Goal: Communication & Community: Answer question/provide support

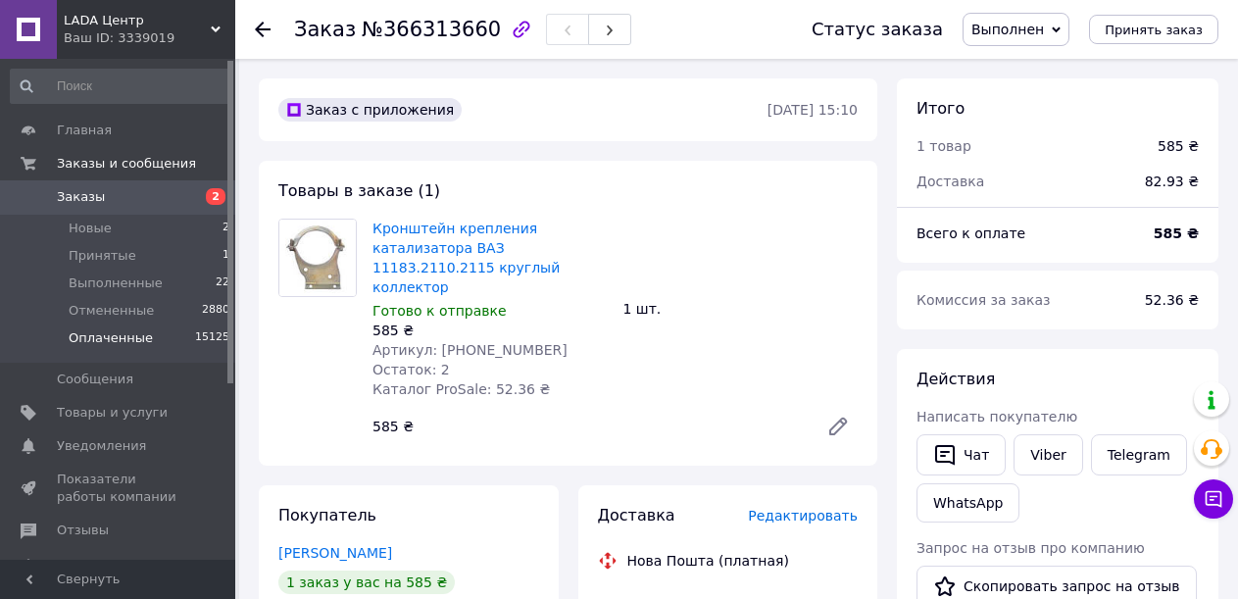
scroll to position [452, 0]
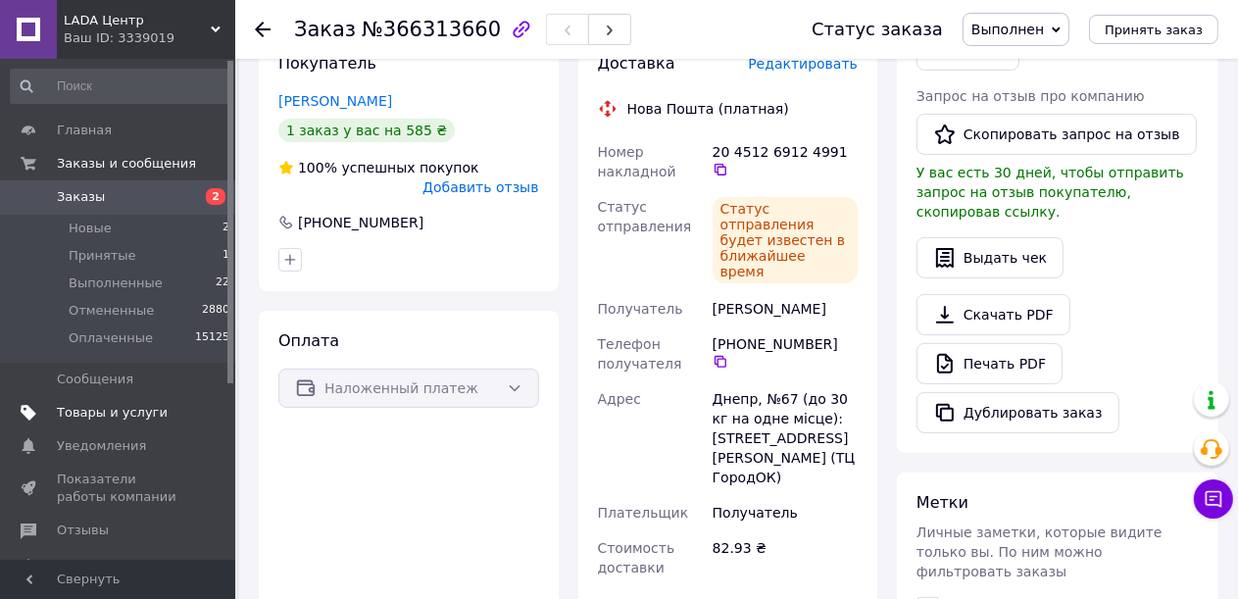
click at [114, 411] on span "Товары и услуги" at bounding box center [112, 413] width 111 height 18
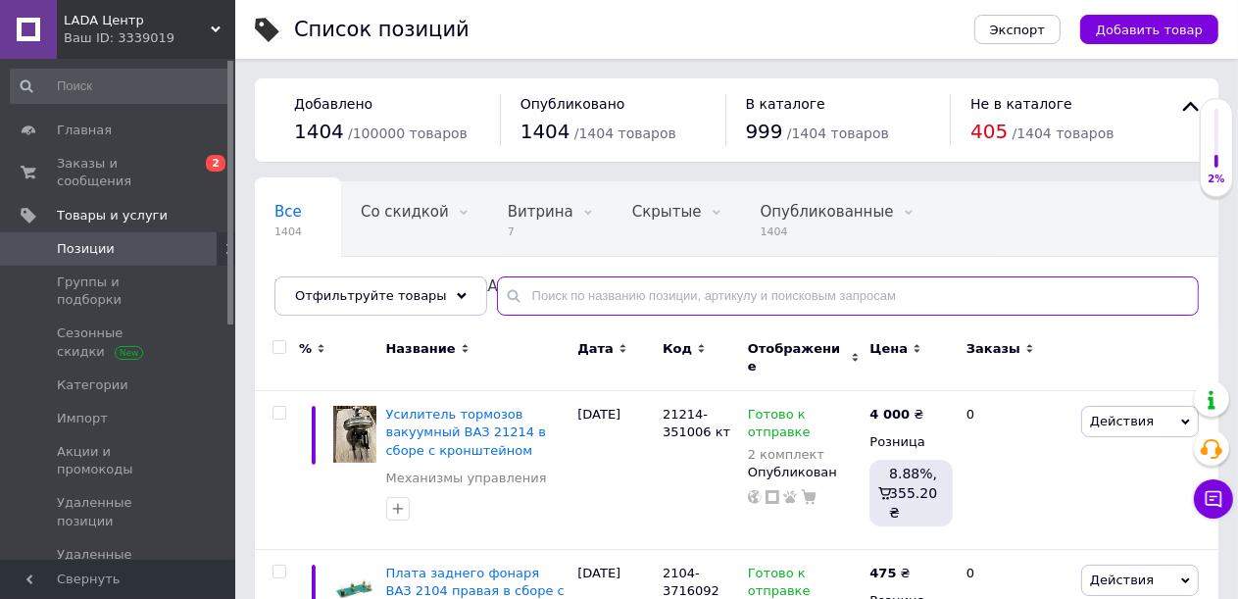
paste input "[PHONE_NUMBER]"
type input "[PHONE_NUMBER]"
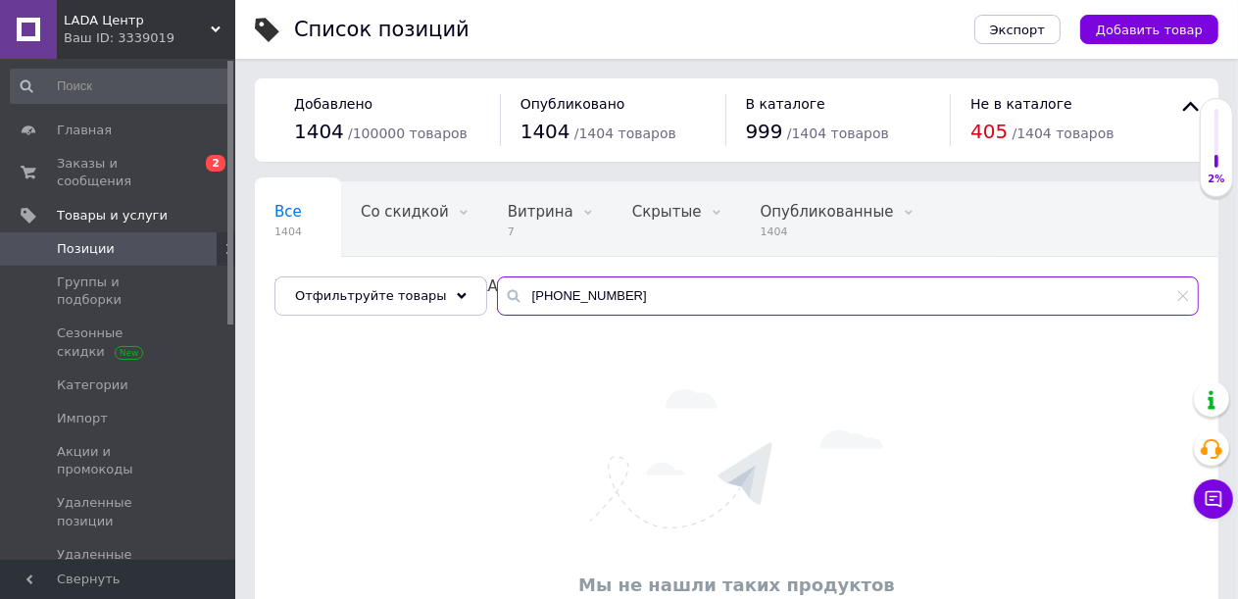
drag, startPoint x: 627, startPoint y: 294, endPoint x: 491, endPoint y: 271, distance: 138.1
click at [491, 271] on div "Все 1404 Со скидкой 0 Удалить Редактировать Витрина 7 Удалить Редактировать Скр…" at bounding box center [736, 248] width 963 height 134
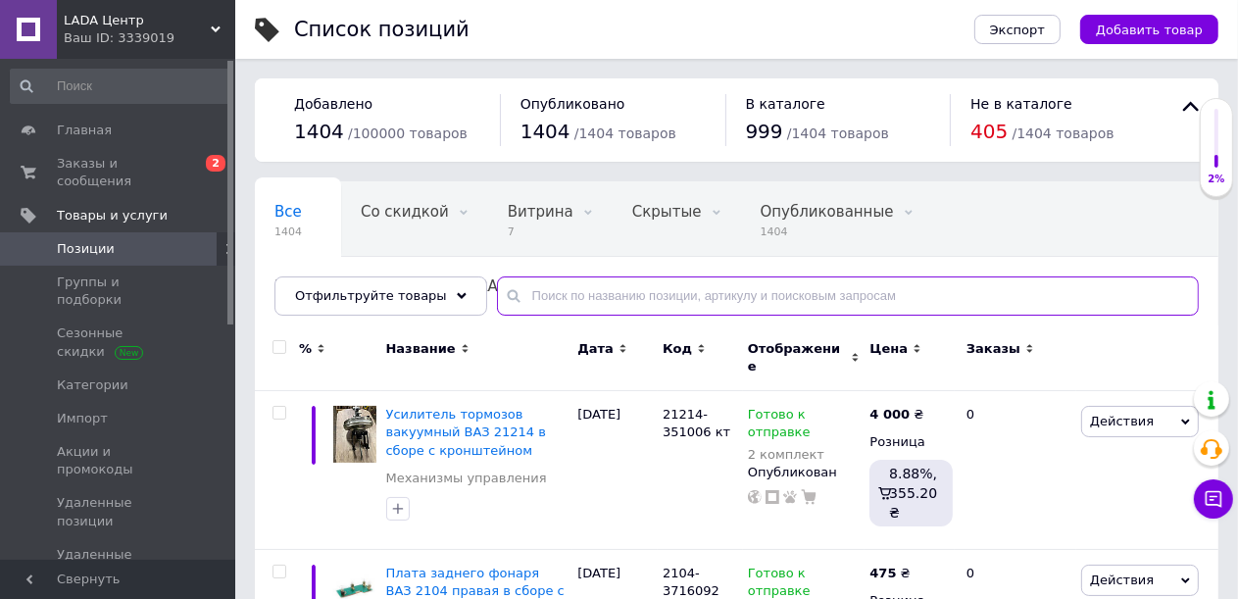
paste input "[PHONE_NUMBER]"
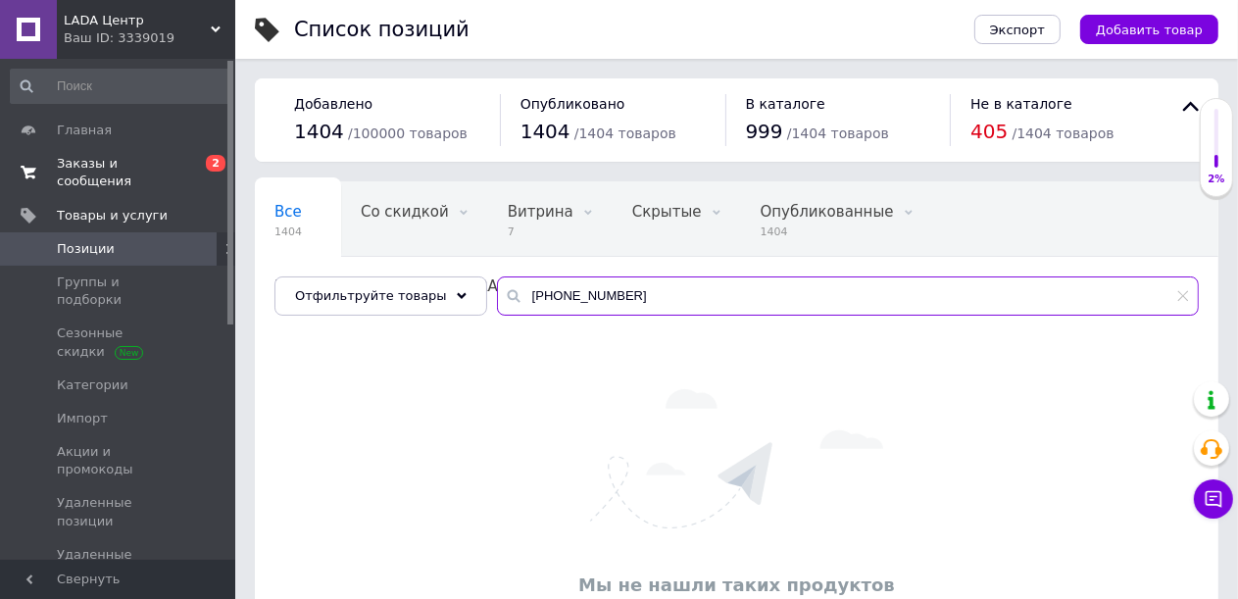
type input "[PHONE_NUMBER]"
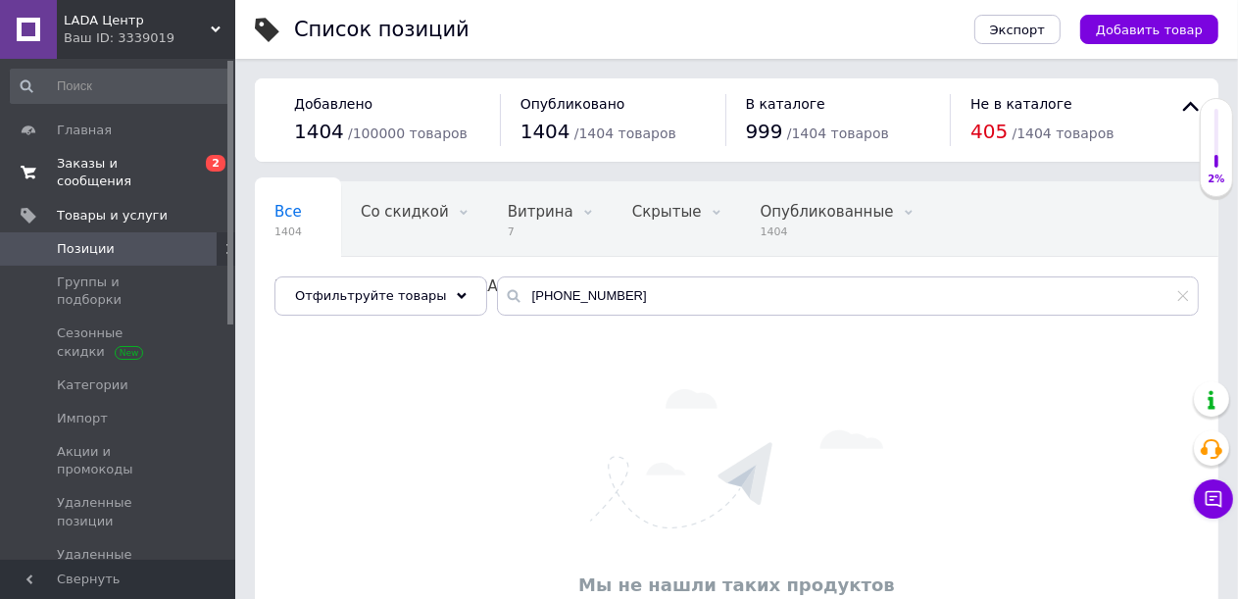
click at [99, 160] on span "Заказы и сообщения" at bounding box center [119, 172] width 124 height 35
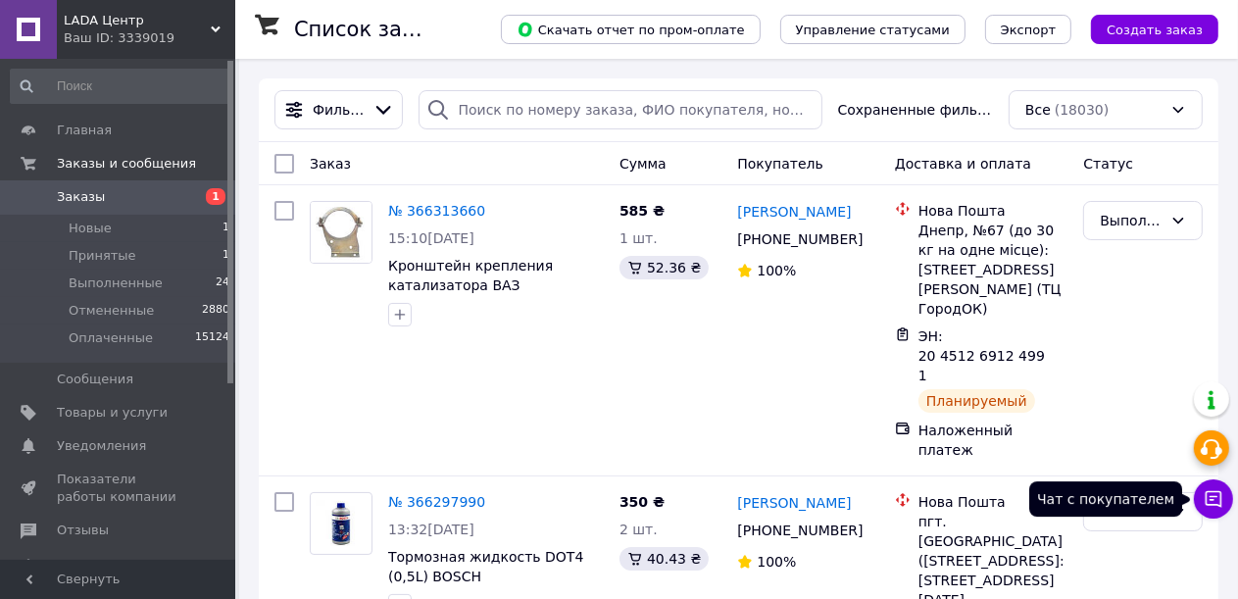
drag, startPoint x: 1206, startPoint y: 493, endPoint x: 1196, endPoint y: 449, distance: 45.2
click at [1202, 487] on button "Чат с покупателем" at bounding box center [1213, 498] width 39 height 39
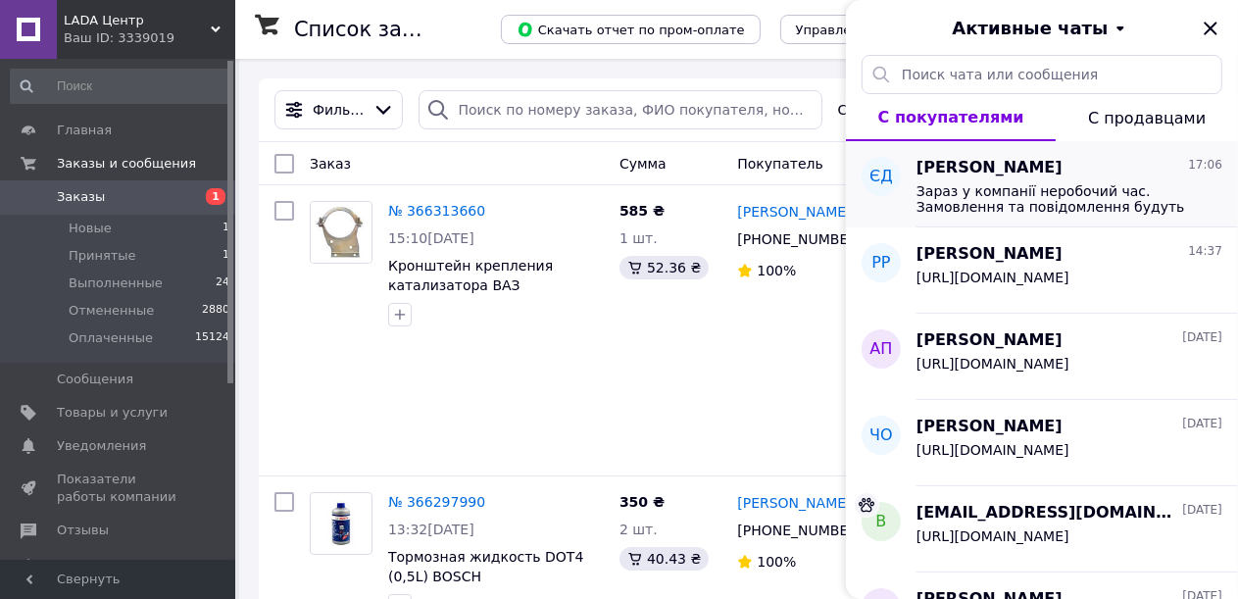
click at [992, 207] on span "Зараз у компанії неробочий час. Замовлення та повідомлення будуть оброблені з 0…" at bounding box center [1055, 198] width 278 height 31
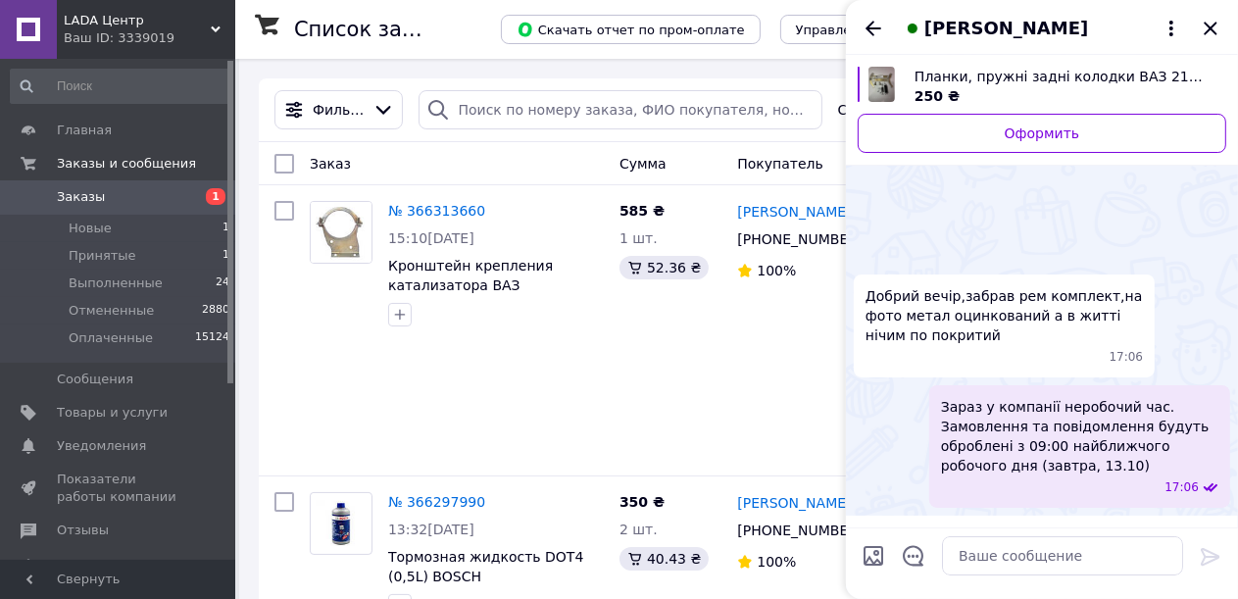
scroll to position [60, 0]
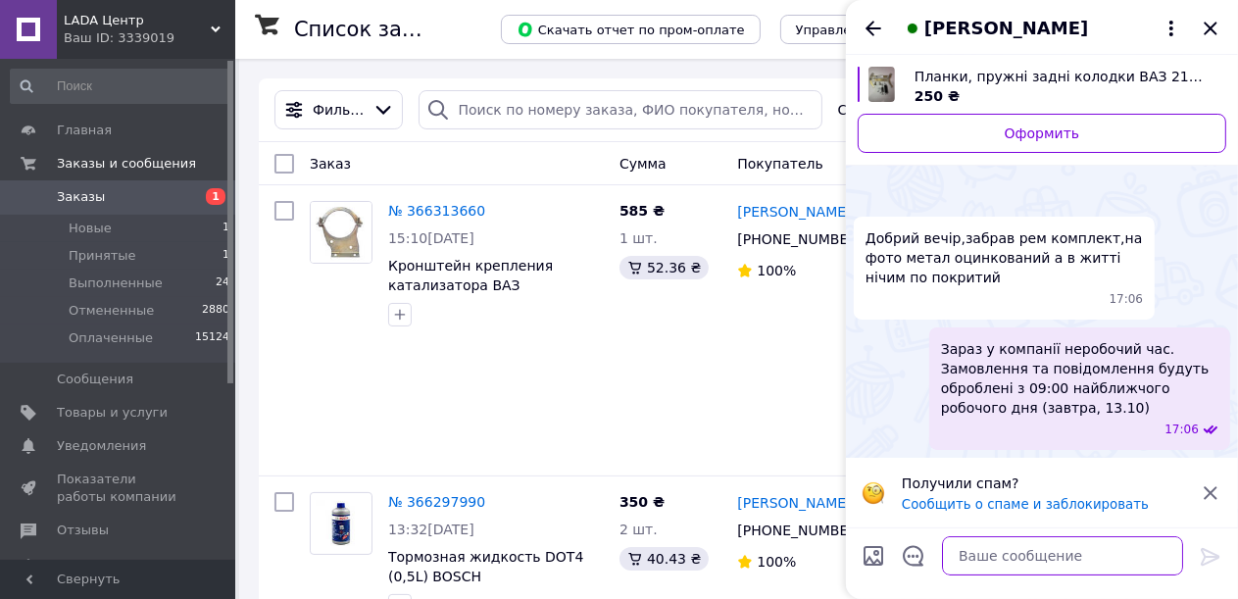
click at [1000, 545] on textarea at bounding box center [1062, 555] width 241 height 39
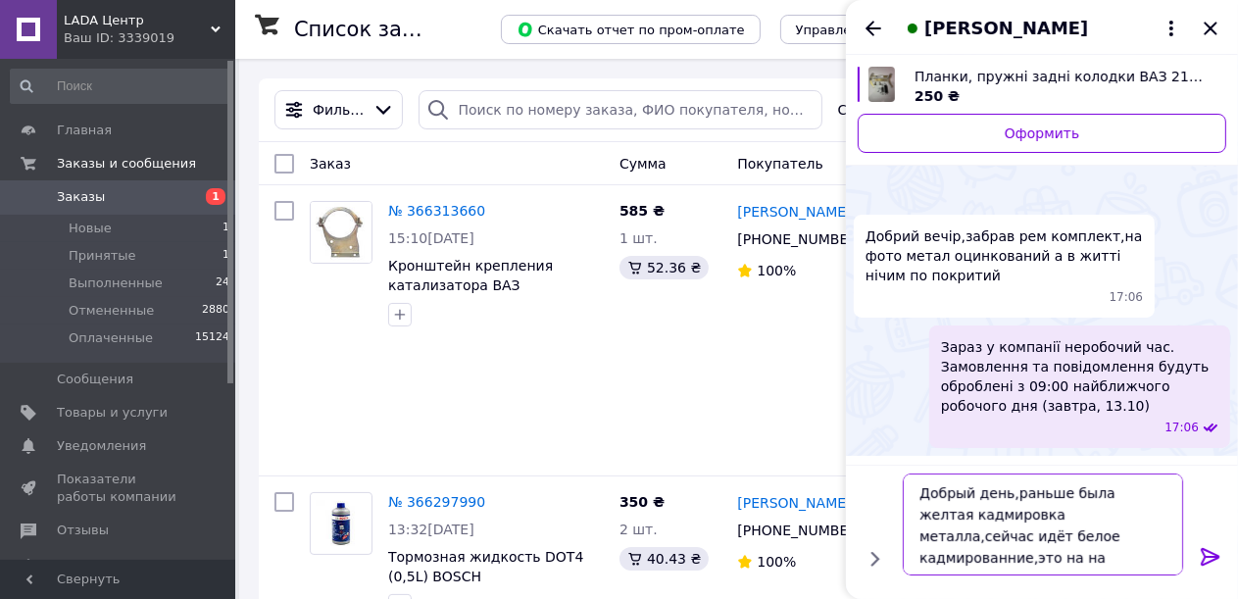
click at [954, 539] on textarea "Добрый день,раньше была желтая кадмировка металла,сейчас идёт белое кадмированн…" at bounding box center [1043, 524] width 280 height 102
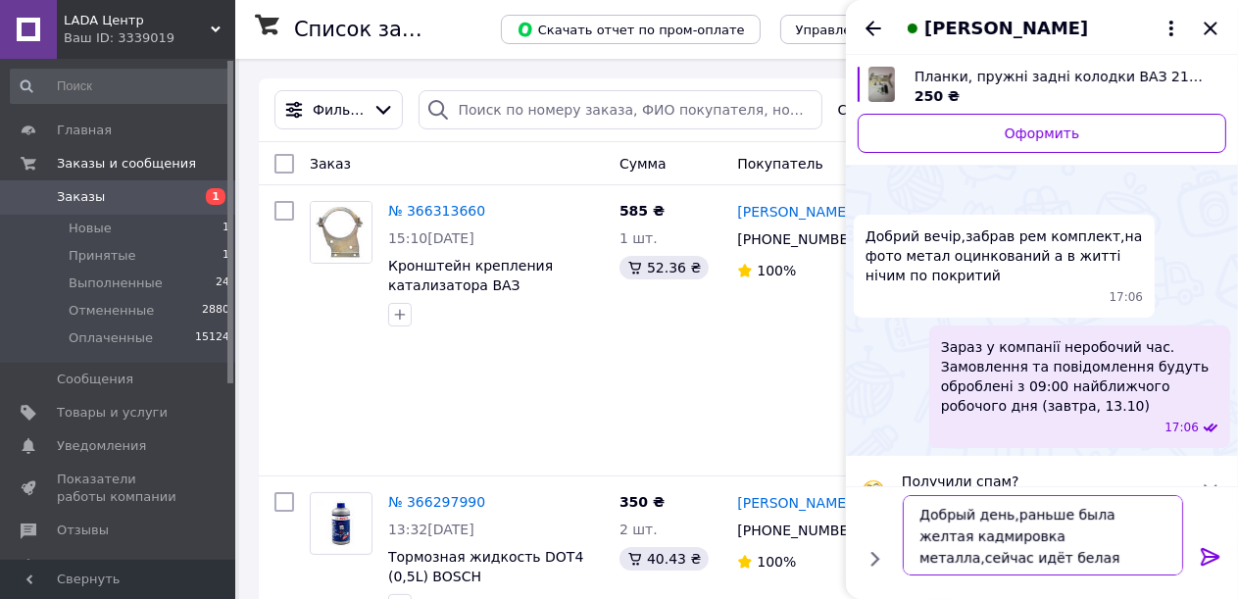
click at [1059, 563] on textarea "Добрый день,раньше была желтая кадмировка металла,сейчас идёт белая кадмированн…" at bounding box center [1043, 535] width 280 height 80
click at [1169, 555] on textarea "Добрый день,раньше была желтая кадмировка металла,сейчас идёт белая кадмировка,…" at bounding box center [1043, 535] width 280 height 80
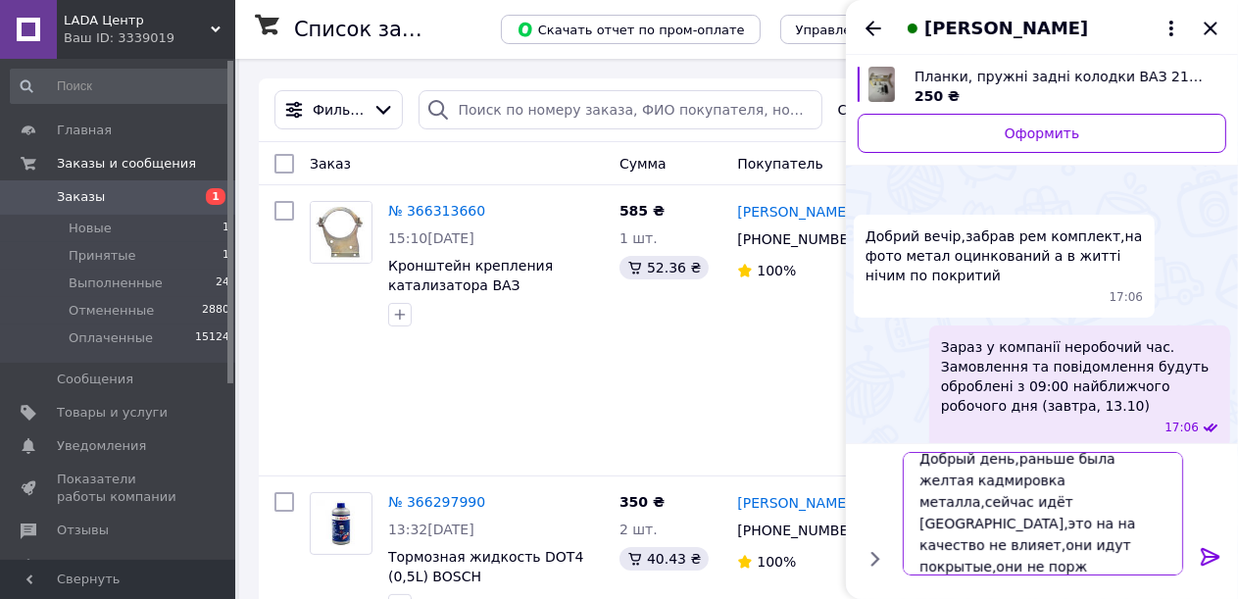
scroll to position [1, 0]
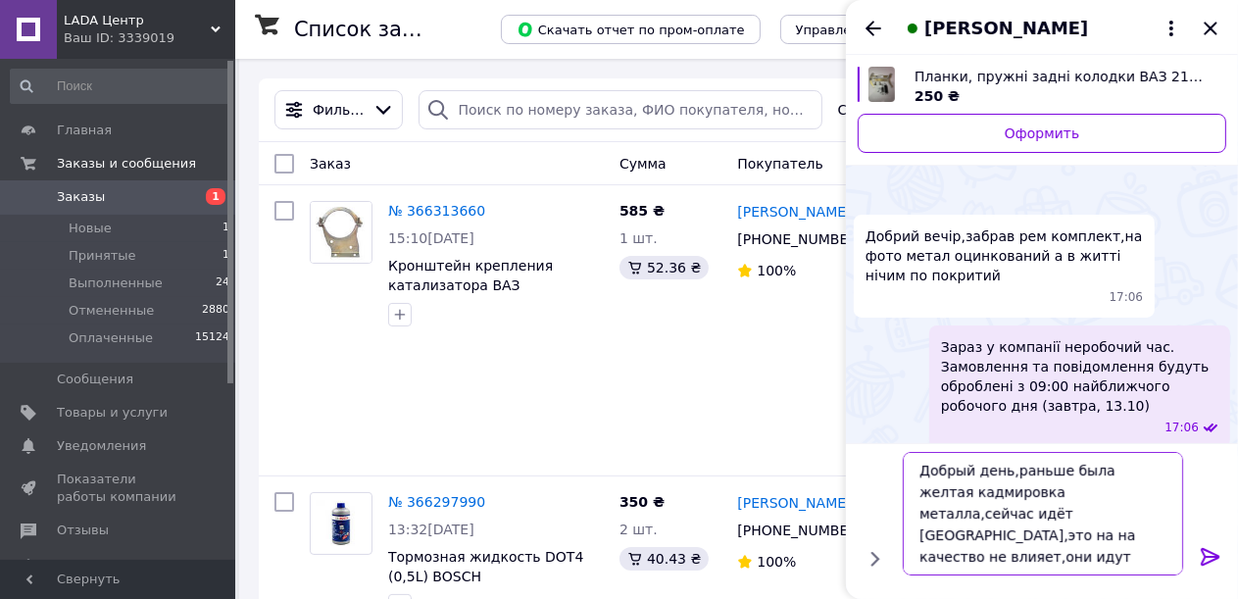
type textarea "Добрый день,раньше была желтая кадмировка металла,сейчас идёт белая кадмировка,…"
drag, startPoint x: 1212, startPoint y: 557, endPoint x: 1192, endPoint y: 547, distance: 22.8
click at [1213, 557] on icon at bounding box center [1210, 557] width 19 height 18
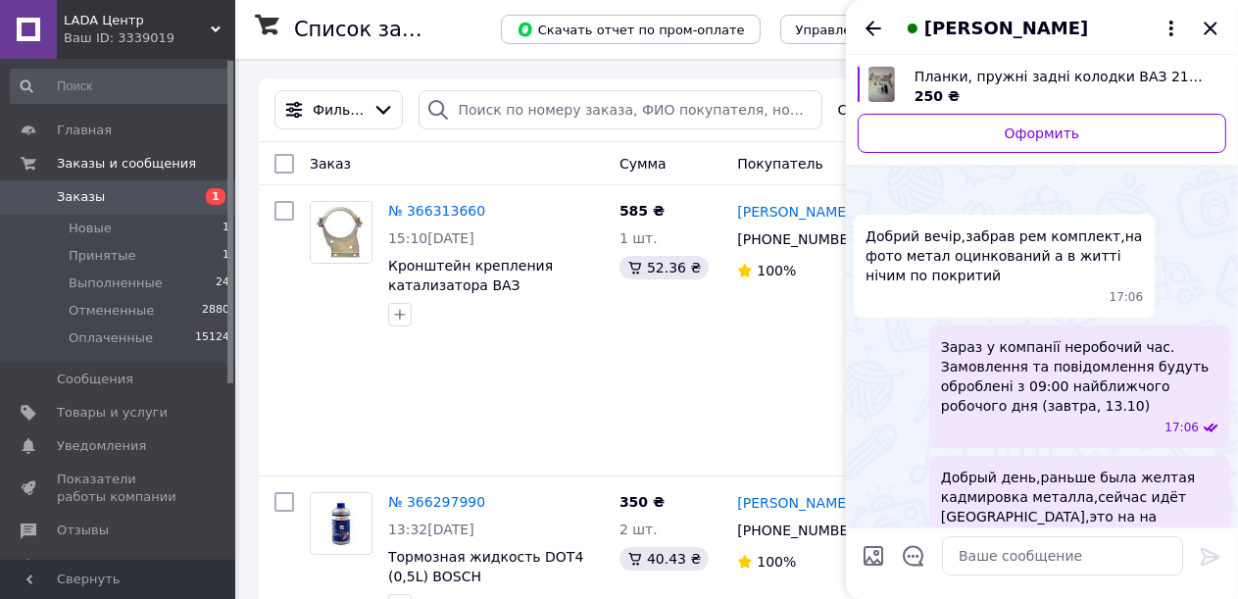
scroll to position [87, 0]
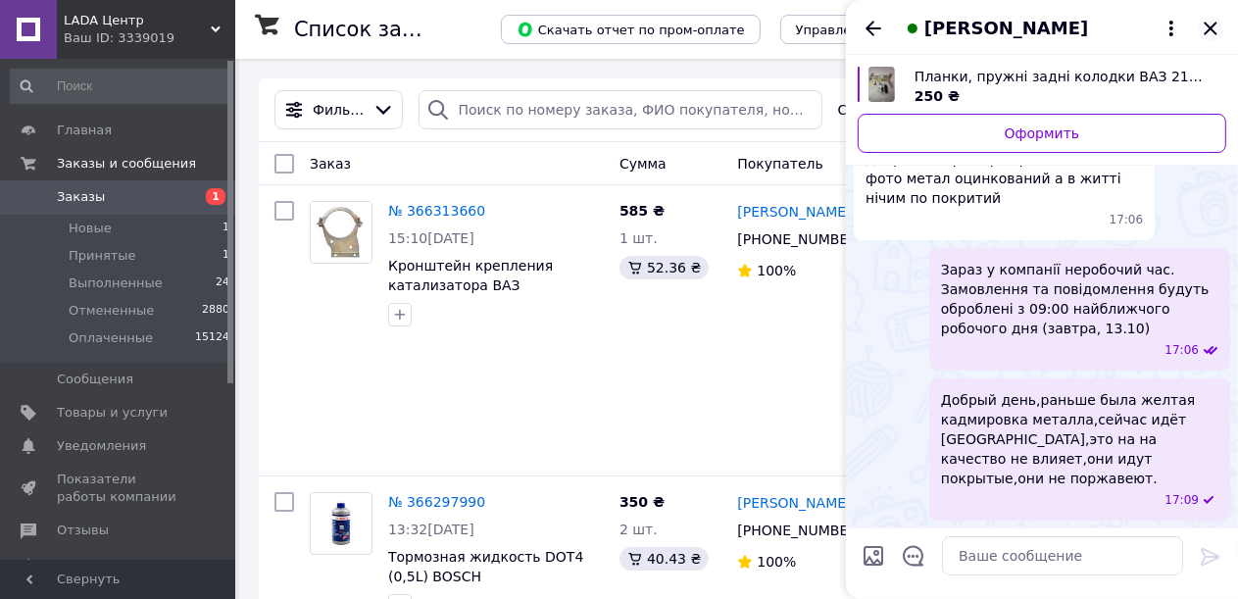
drag, startPoint x: 1209, startPoint y: 26, endPoint x: 1179, endPoint y: 23, distance: 30.6
click at [1209, 27] on icon "Закрыть" at bounding box center [1210, 28] width 13 height 13
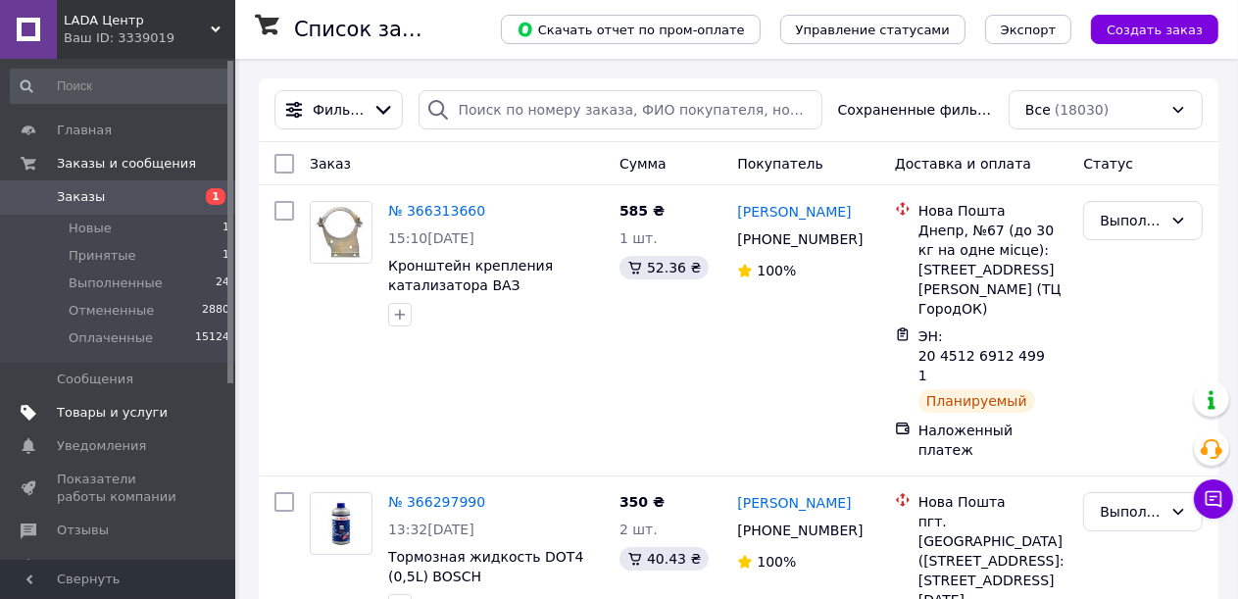
click at [110, 411] on span "Товары и услуги" at bounding box center [112, 413] width 111 height 18
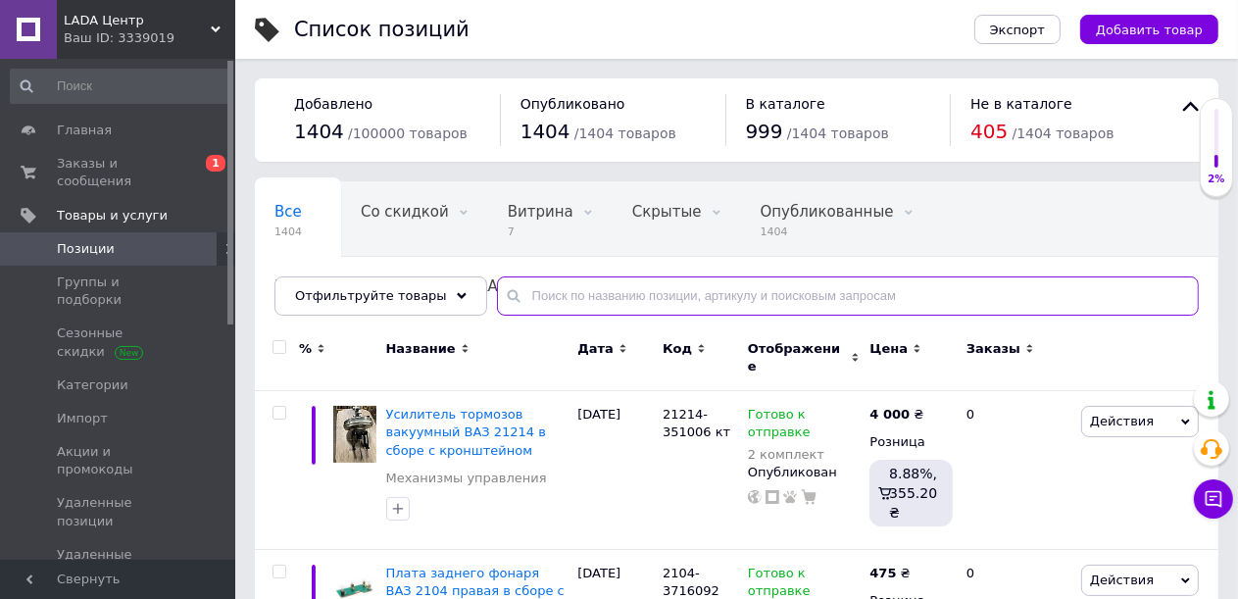
click at [553, 303] on input "text" at bounding box center [848, 295] width 702 height 39
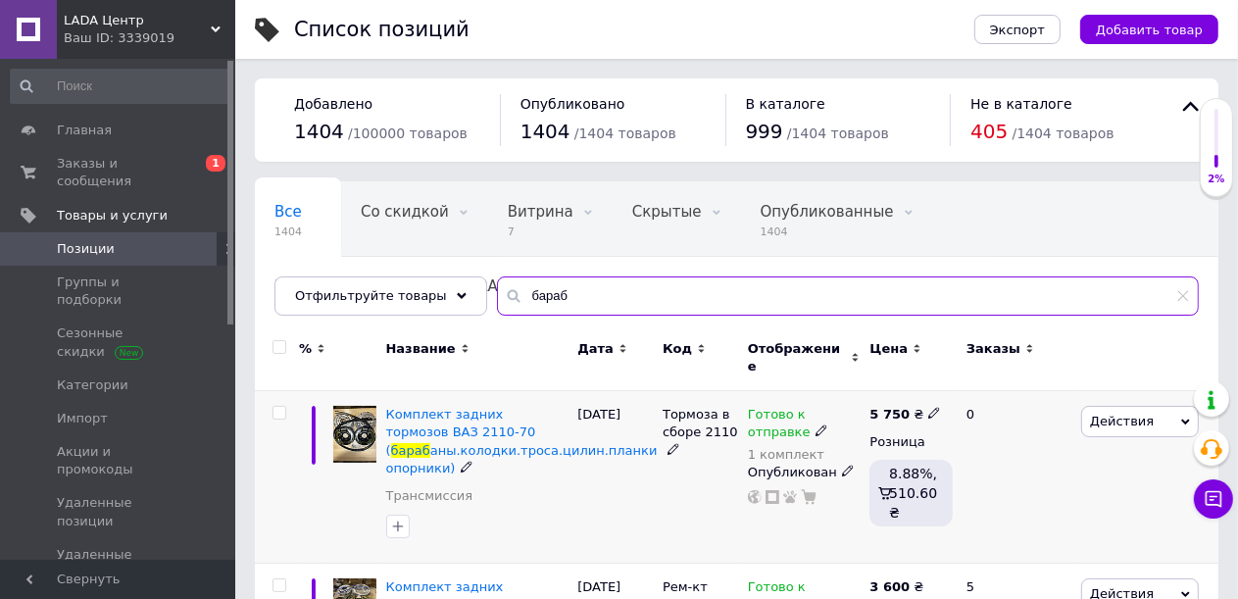
type input "бараб"
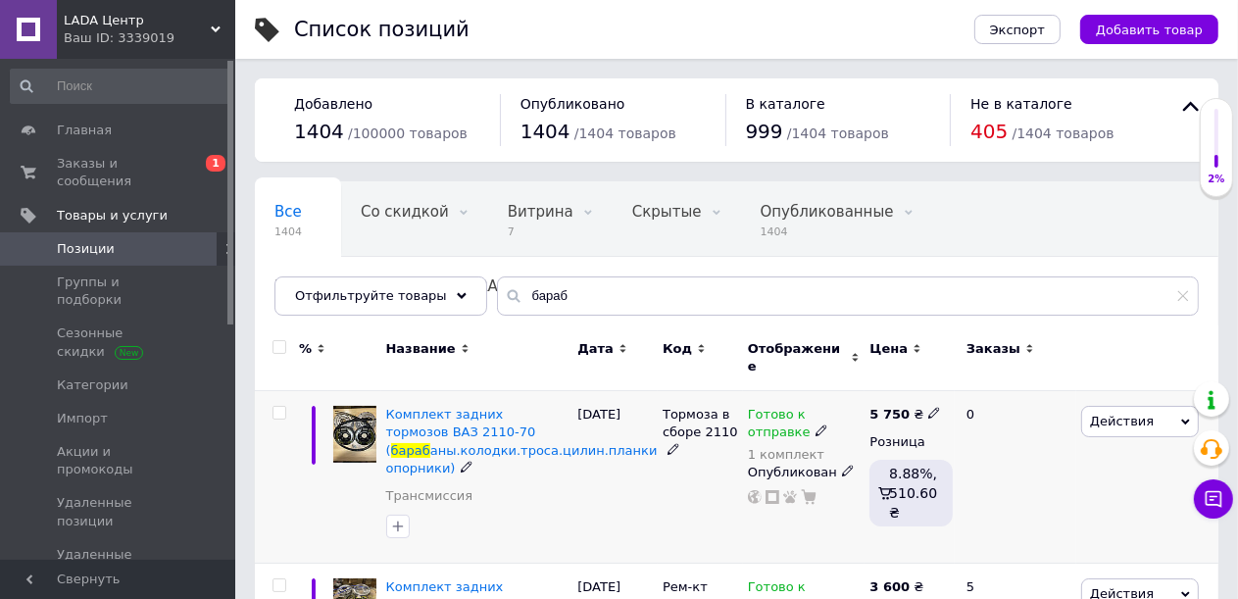
click at [362, 417] on img at bounding box center [354, 434] width 43 height 57
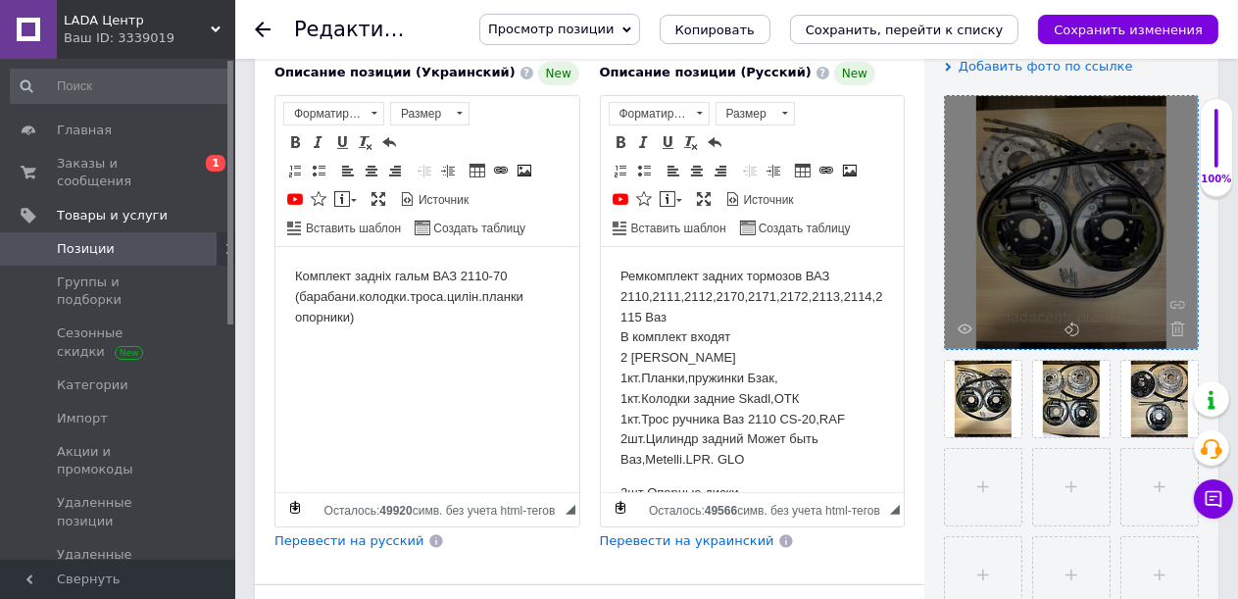
scroll to position [294, 0]
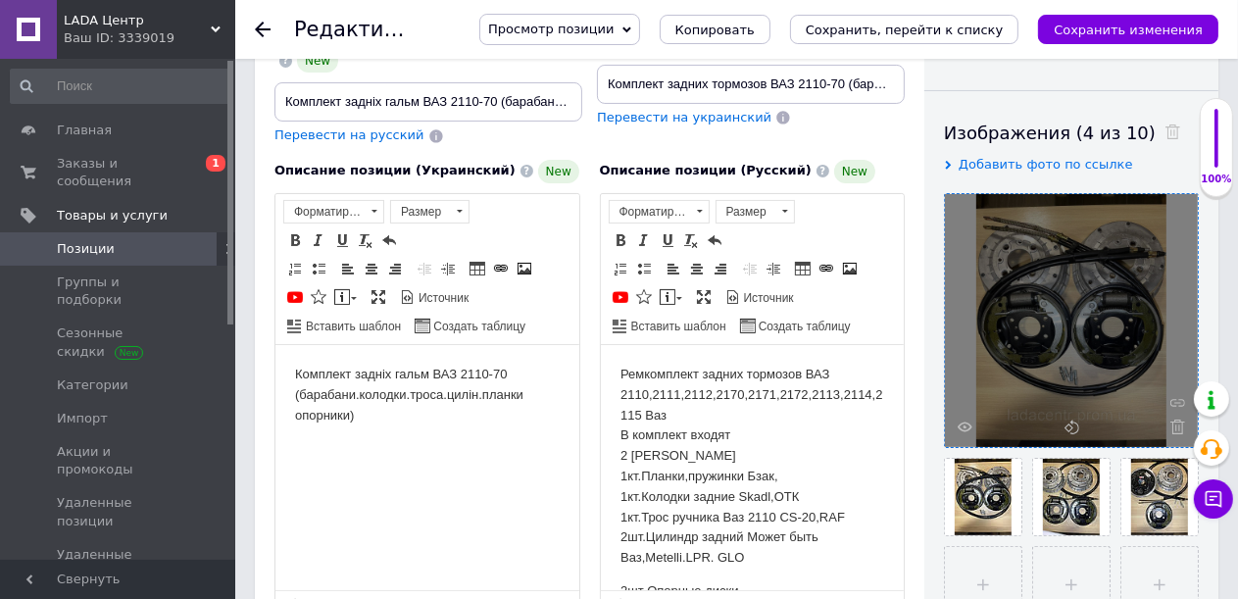
click at [1097, 320] on div at bounding box center [1071, 320] width 253 height 253
click at [1041, 334] on div at bounding box center [1071, 320] width 253 height 253
click at [1041, 328] on div at bounding box center [1071, 320] width 253 height 253
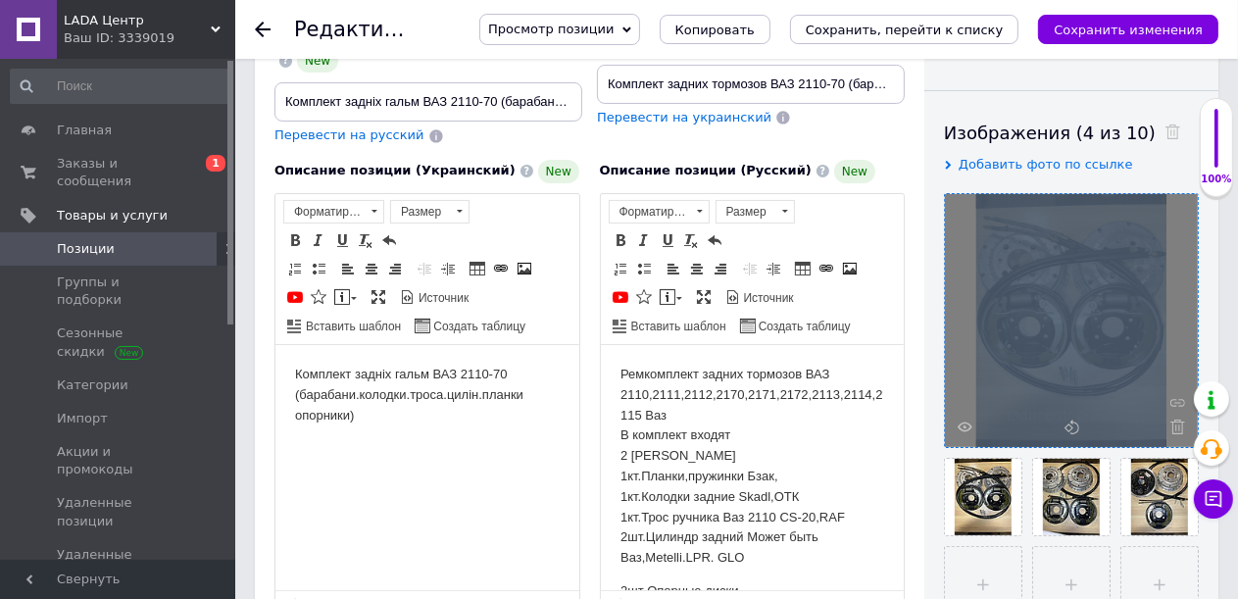
click at [1041, 328] on div at bounding box center [1071, 320] width 253 height 253
click at [1037, 319] on div at bounding box center [1071, 320] width 253 height 253
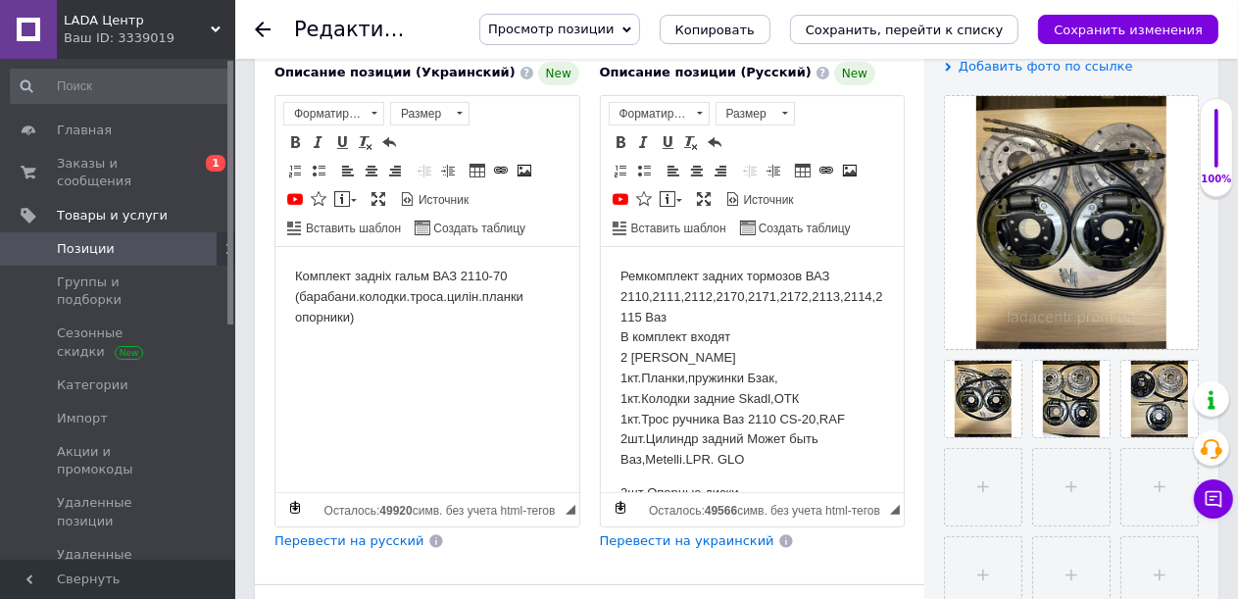
click at [878, 579] on div "Основная информация При сохранении товара пустые поля будут переведены автомати…" at bounding box center [589, 373] width 669 height 1375
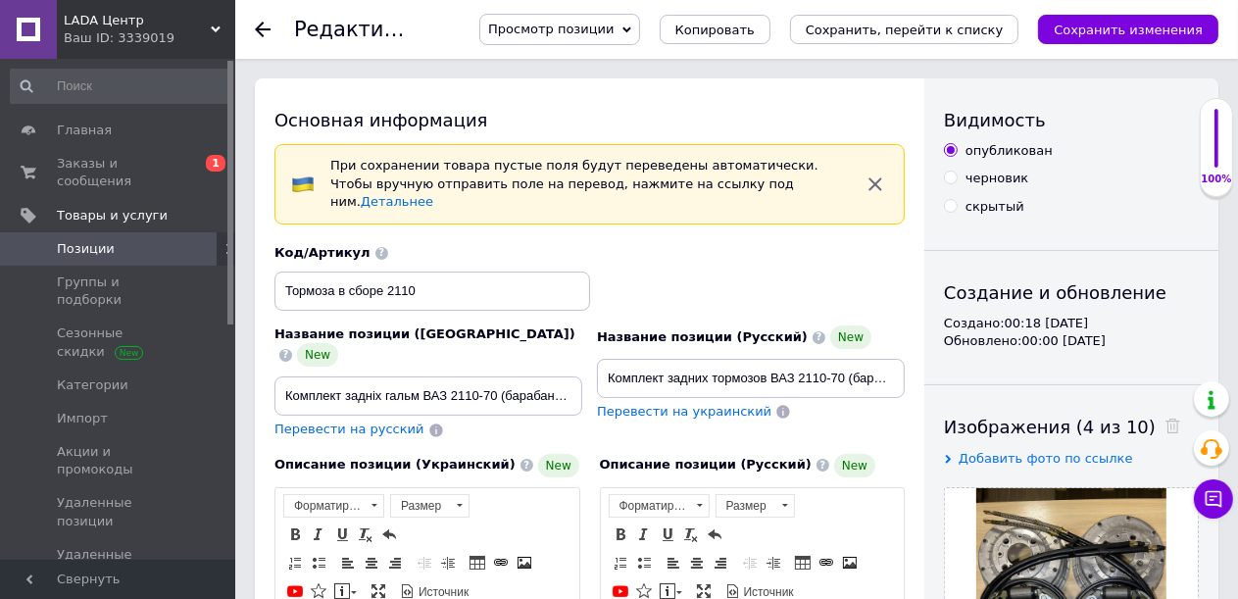
scroll to position [294, 0]
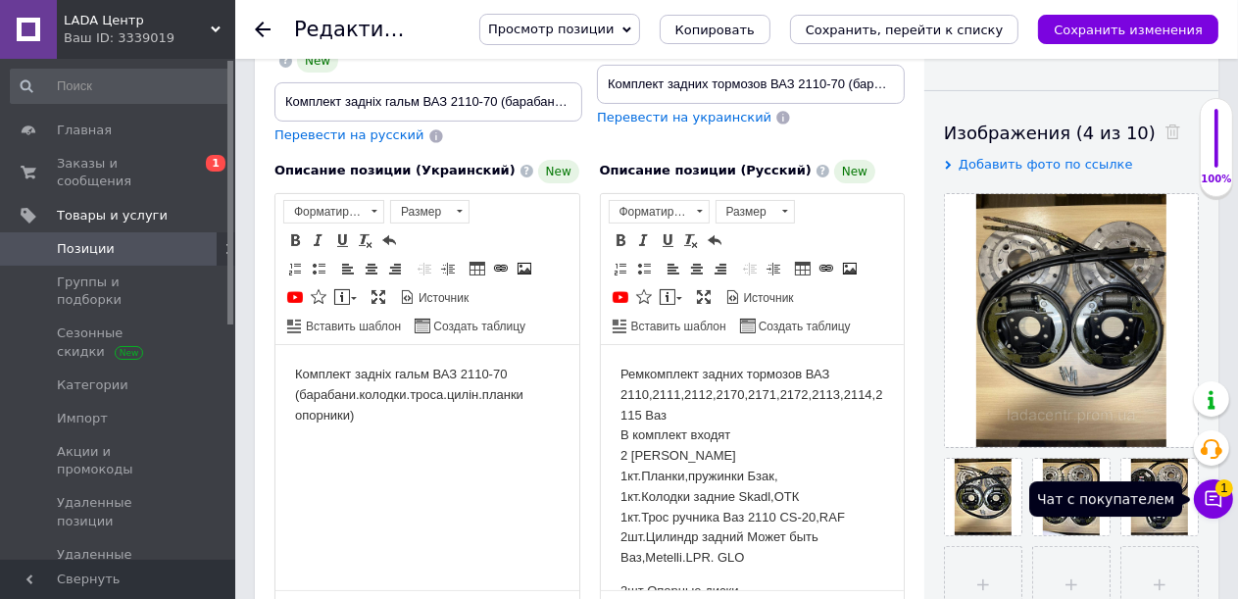
click at [1217, 494] on span "1" at bounding box center [1224, 488] width 18 height 18
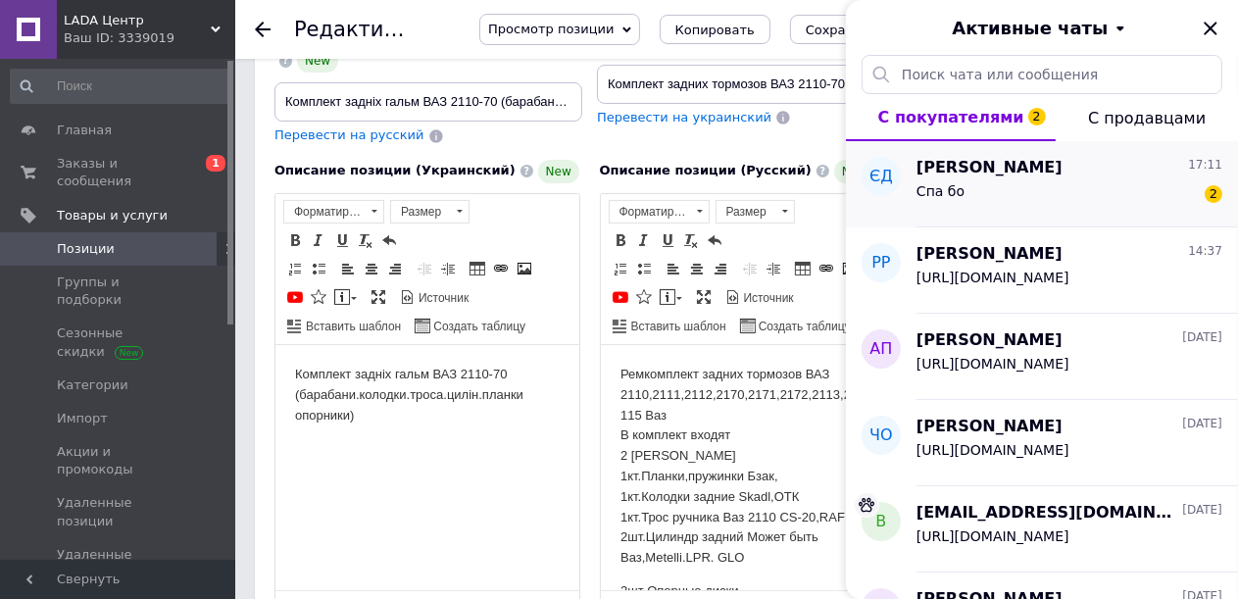
click at [1014, 184] on div "Спа бо 2" at bounding box center [1069, 194] width 306 height 31
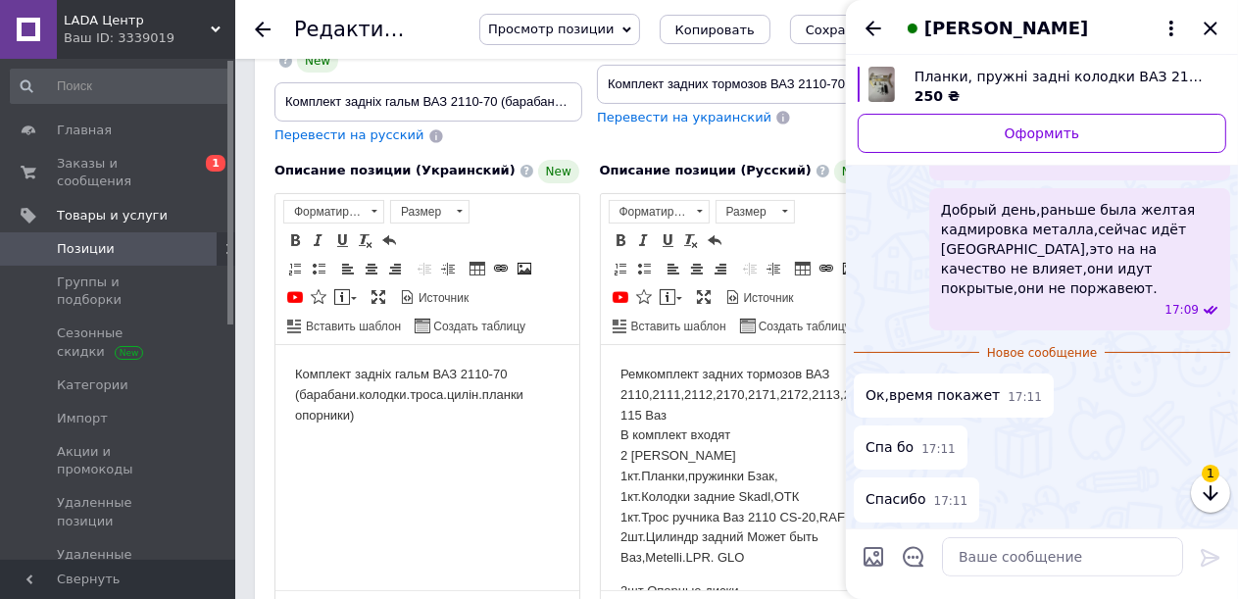
scroll to position [279, 0]
click at [1021, 557] on textarea at bounding box center [1062, 555] width 241 height 39
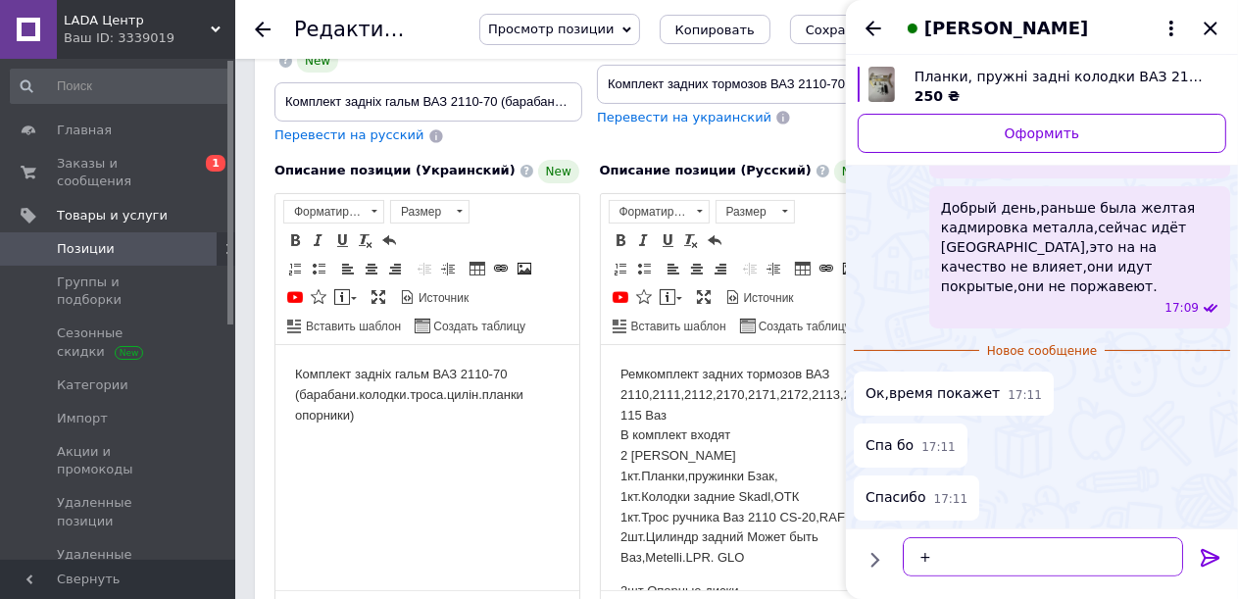
type textarea "+"
click at [1207, 555] on icon at bounding box center [1211, 557] width 24 height 24
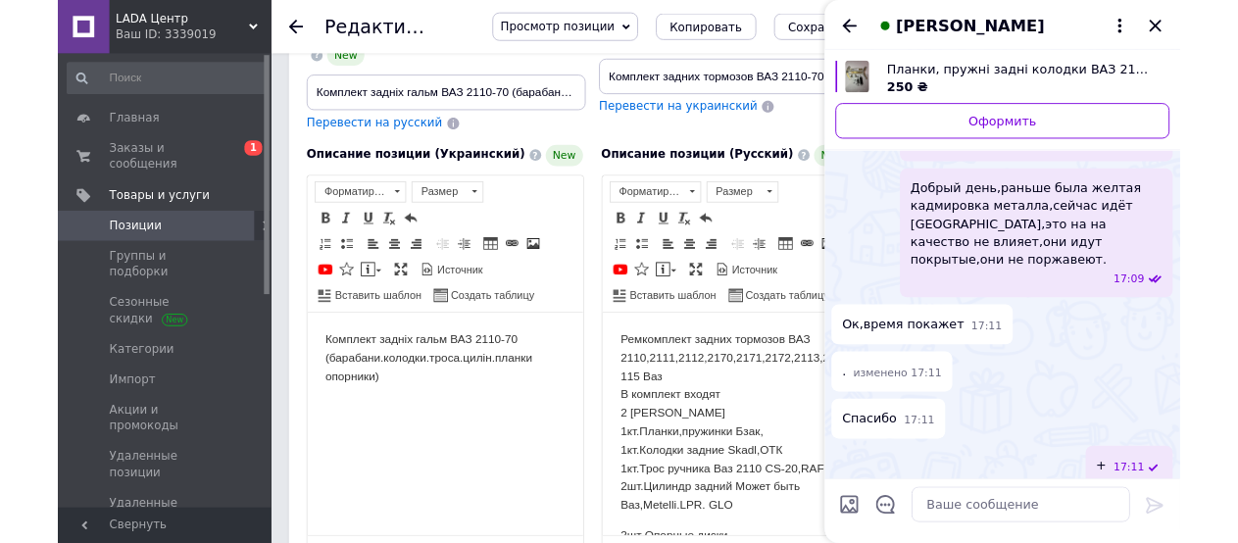
scroll to position [296, 0]
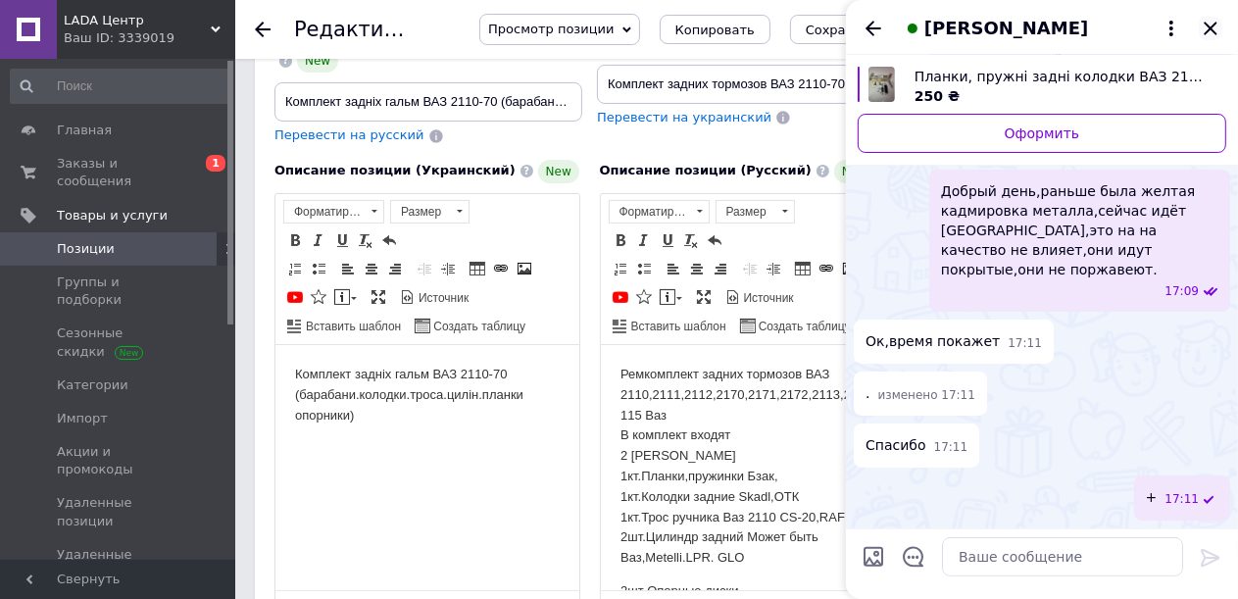
click at [1213, 31] on icon "Закрыть" at bounding box center [1210, 28] width 13 height 13
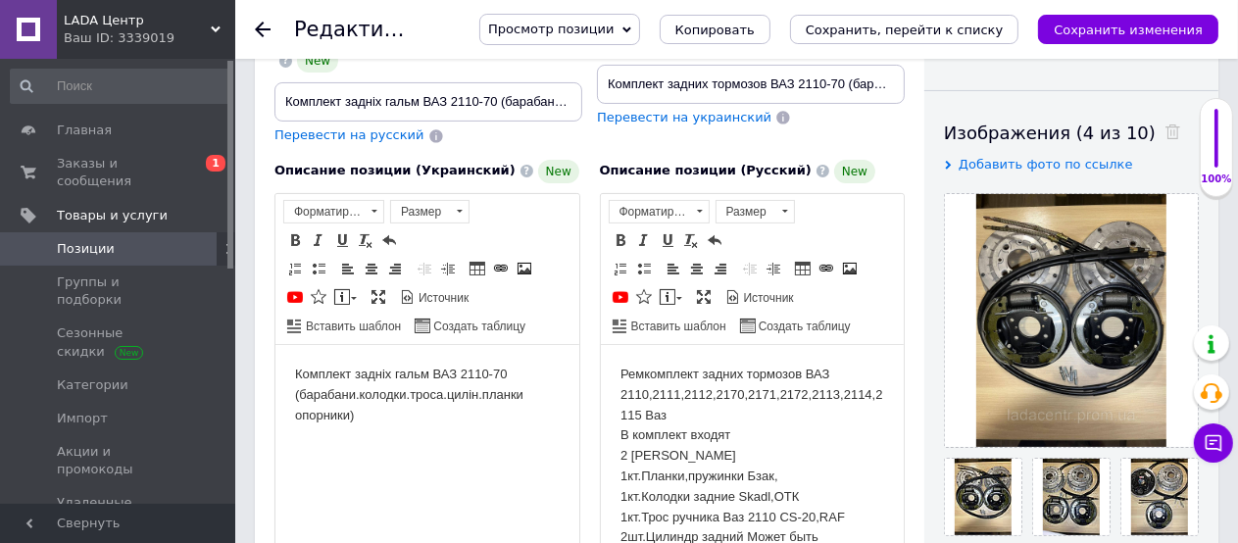
click at [580, 457] on div "Описание позиции (Украинский) New Комплект задніх гальм ВАЗ 2110-70 (барабани.к…" at bounding box center [427, 413] width 325 height 527
drag, startPoint x: 257, startPoint y: 33, endPoint x: 285, endPoint y: 46, distance: 31.1
click at [259, 32] on icon at bounding box center [263, 30] width 16 height 16
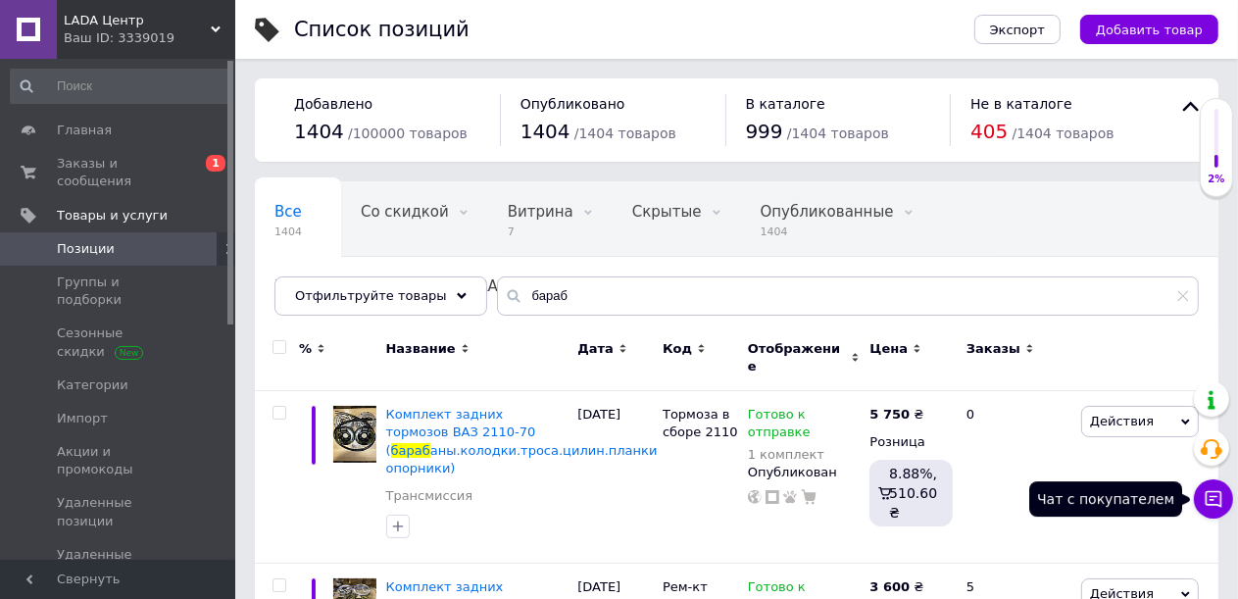
drag, startPoint x: 1211, startPoint y: 503, endPoint x: 1201, endPoint y: 488, distance: 18.2
click at [1211, 501] on icon at bounding box center [1214, 499] width 20 height 20
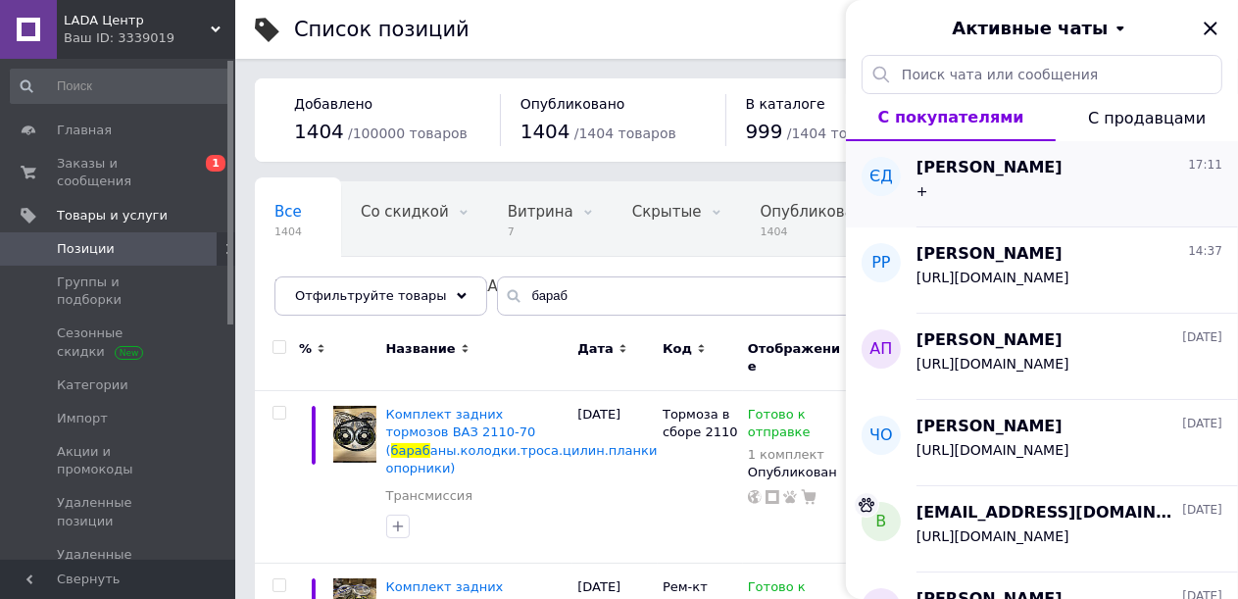
click at [1005, 194] on div "+" at bounding box center [1069, 194] width 306 height 31
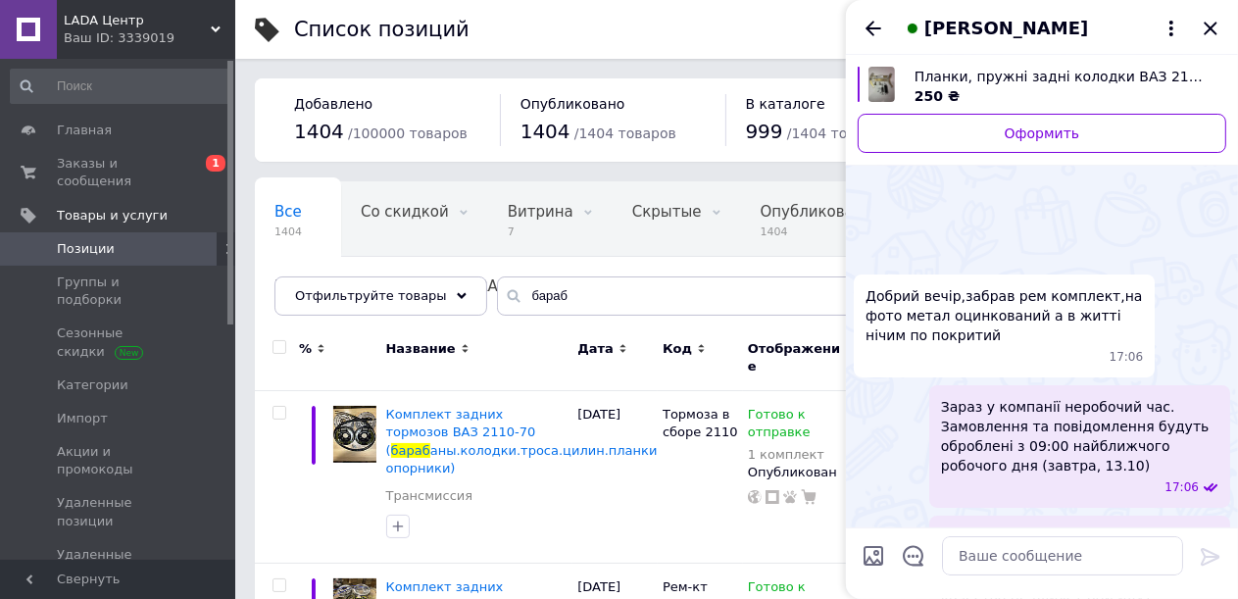
scroll to position [346, 0]
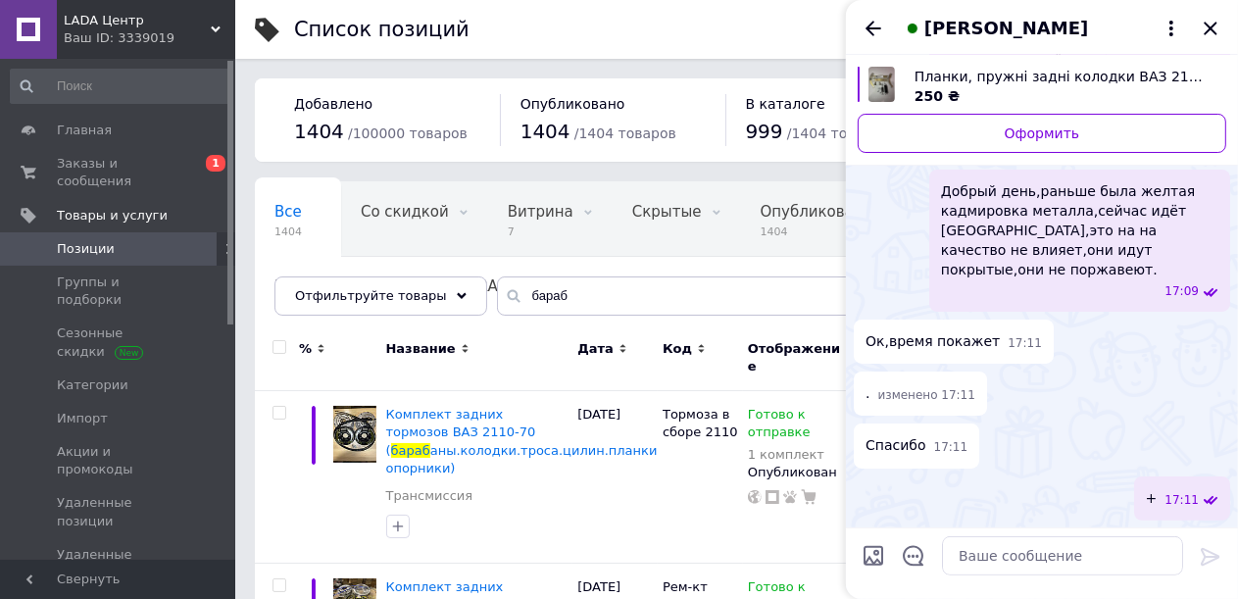
click at [873, 557] on input "Загрузить файлы" at bounding box center [874, 556] width 24 height 24
type input "C:\fakepath\139d2110-a72f-47b1-95f2-e0fc63f6d564.jpg"
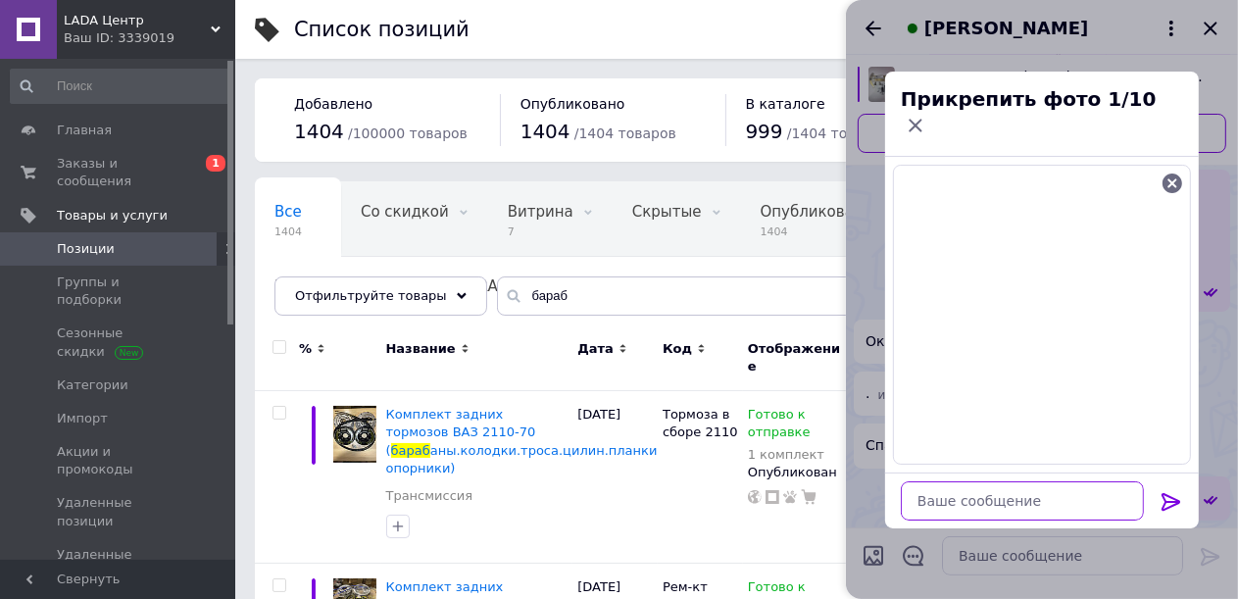
click at [987, 481] on textarea at bounding box center [1022, 500] width 243 height 39
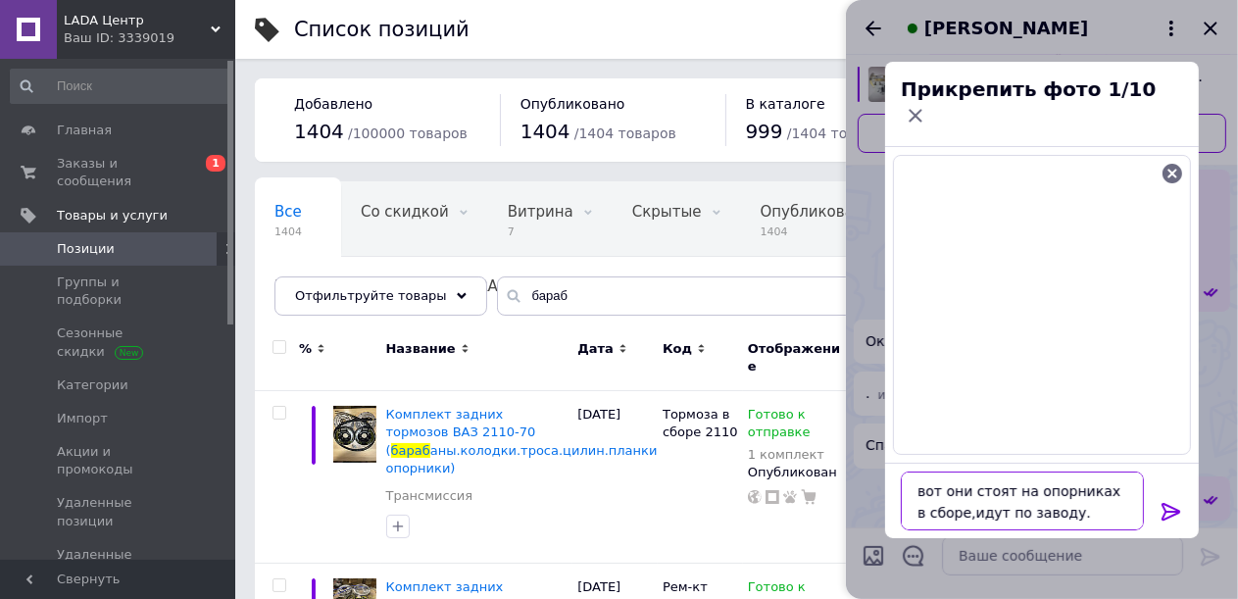
type textarea "вот они стоят на опорниках в сборе,идут по заводу."
click at [1172, 504] on icon at bounding box center [1170, 512] width 19 height 18
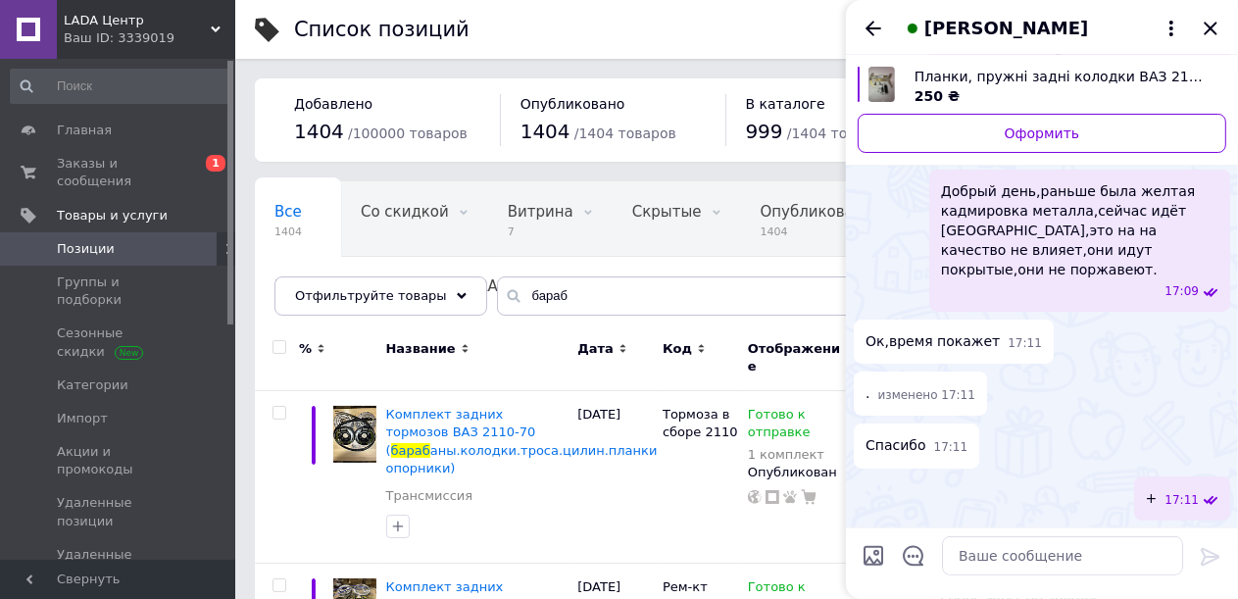
scroll to position [689, 0]
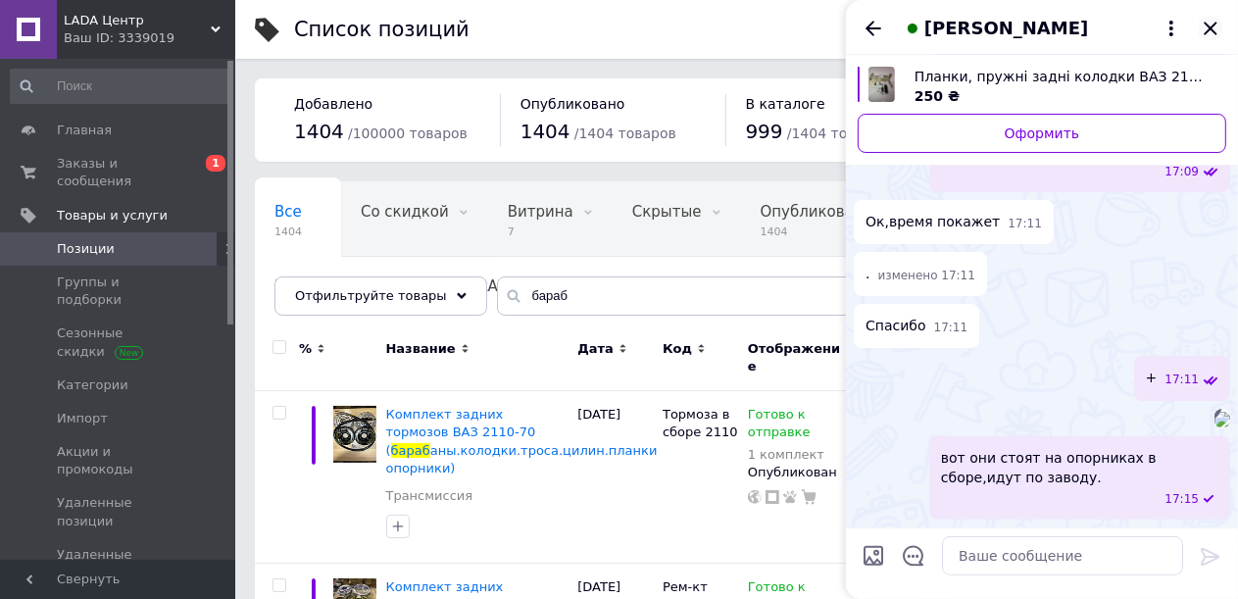
click at [1208, 25] on icon "Закрыть" at bounding box center [1211, 29] width 24 height 24
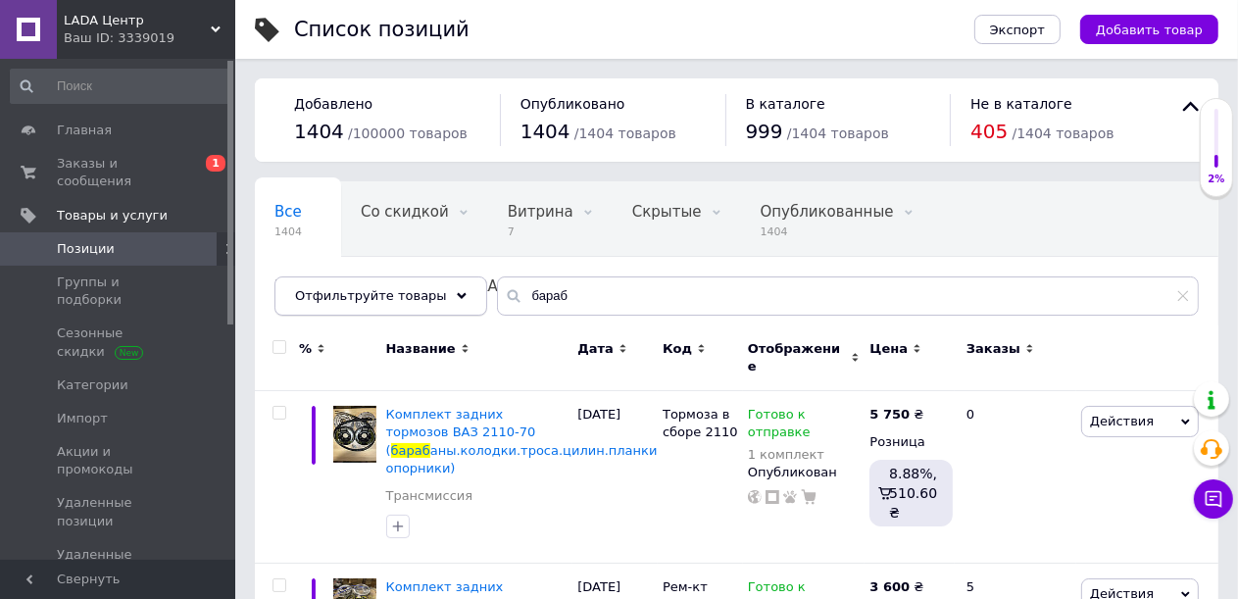
scroll to position [98, 0]
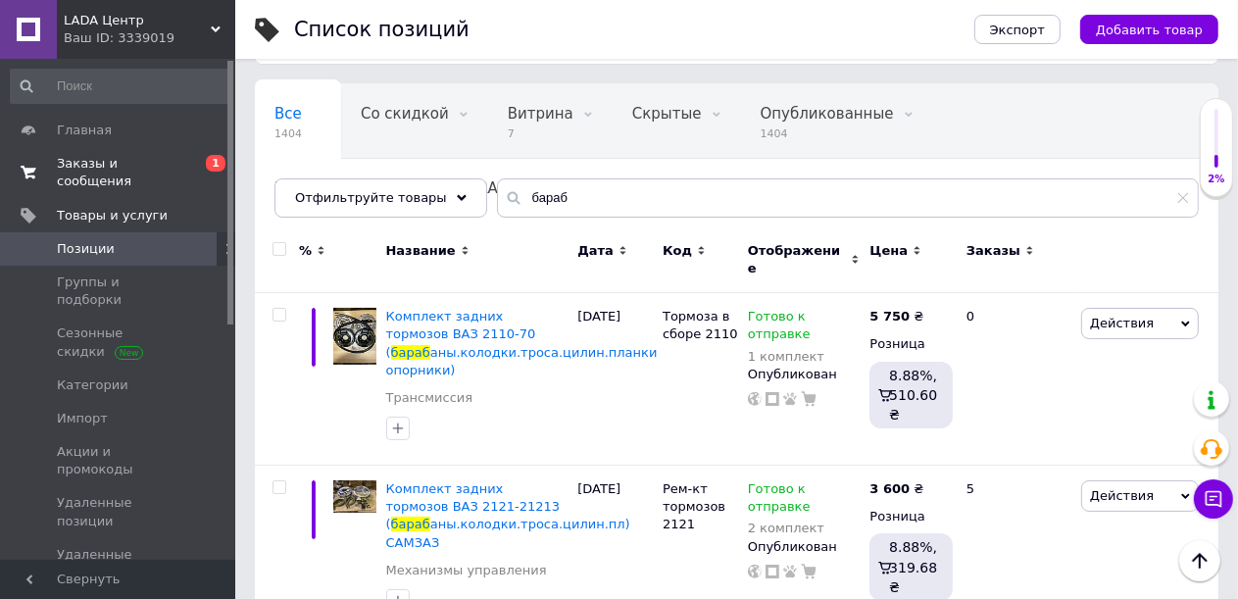
click at [105, 167] on span "Заказы и сообщения" at bounding box center [119, 172] width 124 height 35
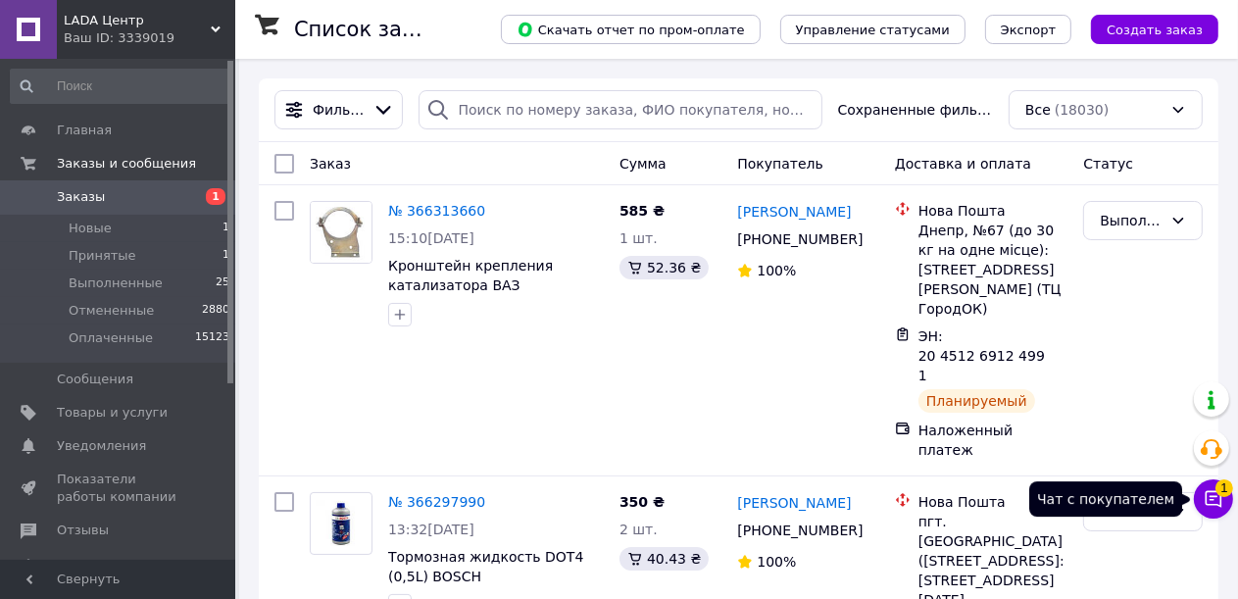
click at [1221, 501] on icon at bounding box center [1214, 499] width 17 height 17
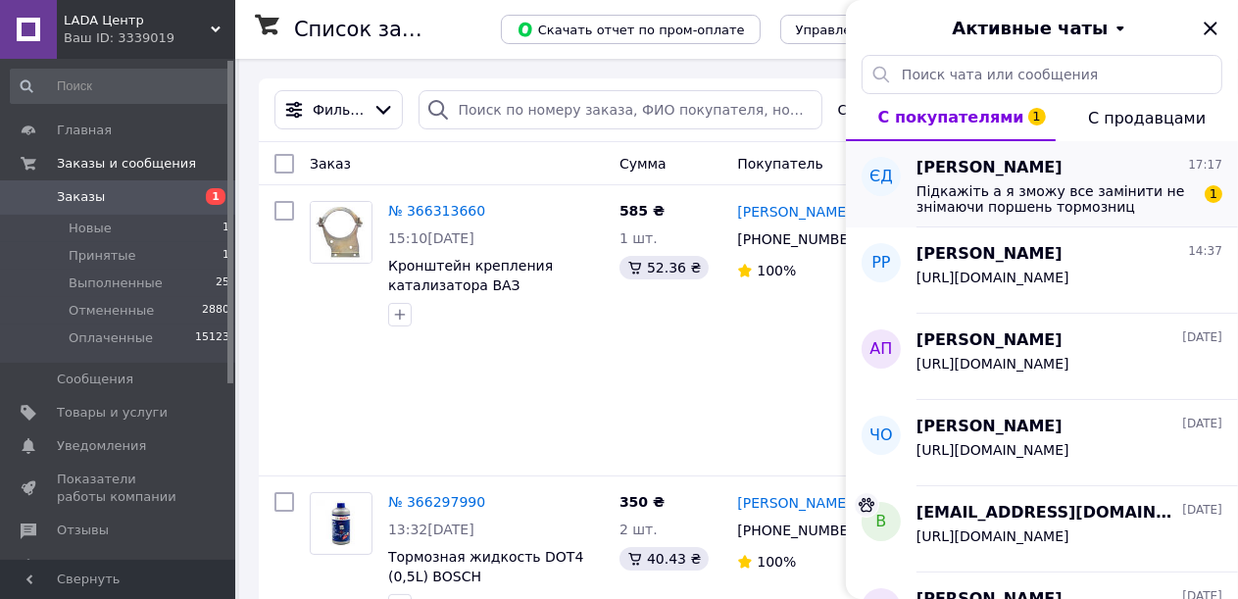
click at [1064, 205] on span "Підкажіть а я зможу все замінити не знімаючи поршень тормозниц" at bounding box center [1055, 198] width 278 height 31
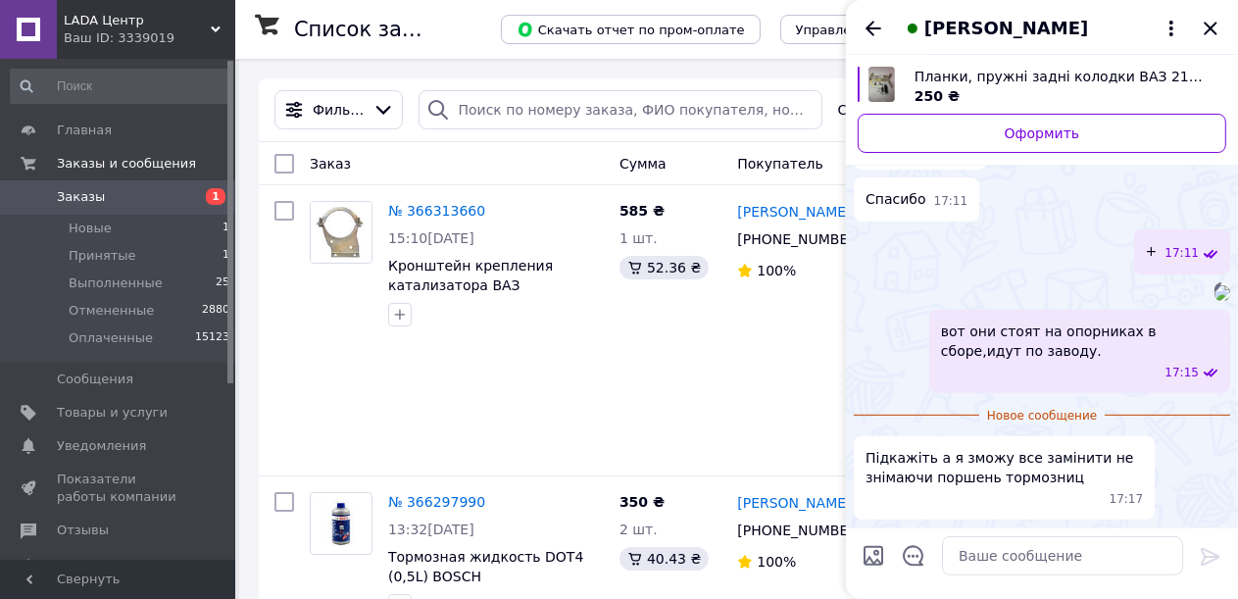
scroll to position [717, 0]
click at [982, 565] on textarea at bounding box center [1062, 555] width 241 height 39
type textarea "да"
click at [1219, 562] on icon at bounding box center [1211, 557] width 24 height 24
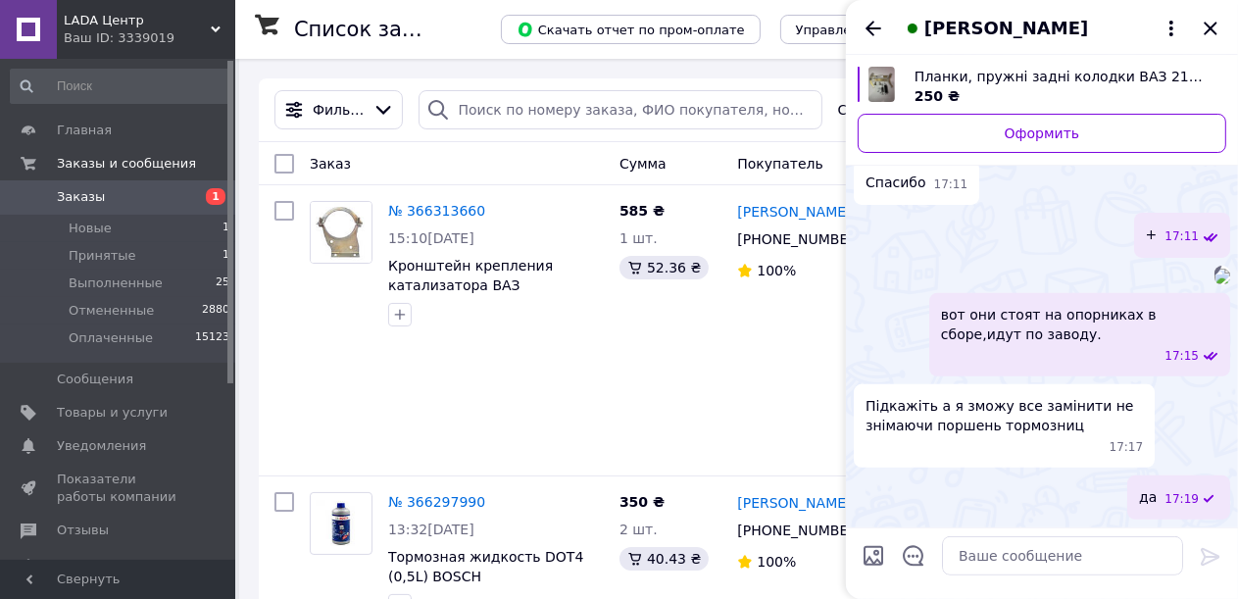
scroll to position [832, 0]
click at [1212, 29] on icon "Закрыть" at bounding box center [1211, 29] width 24 height 24
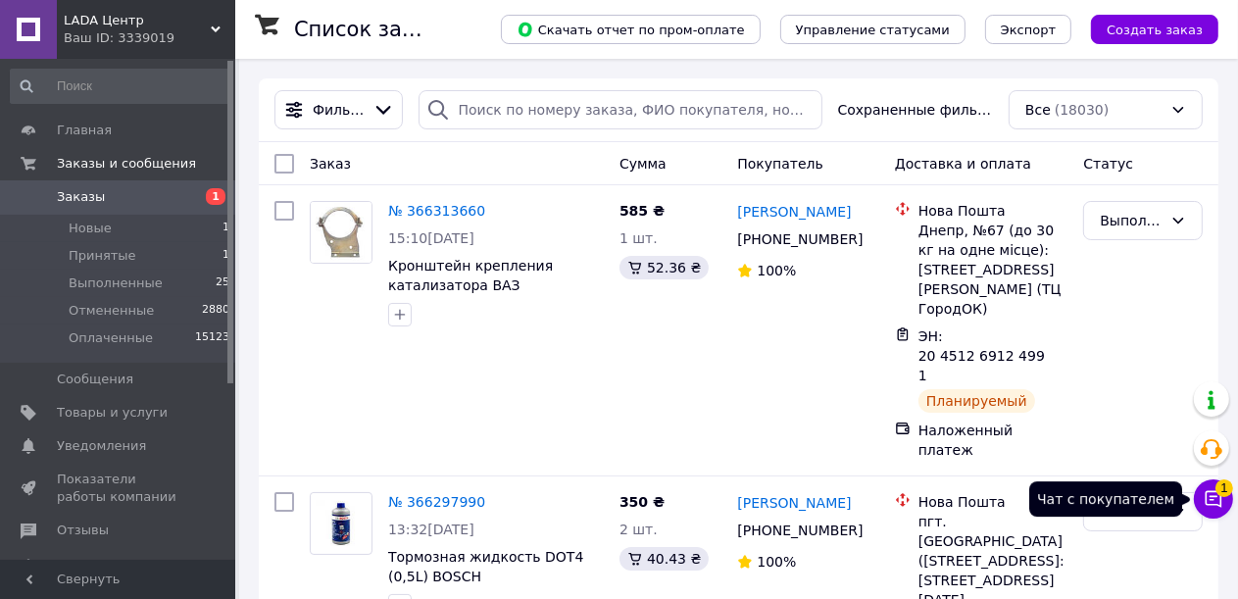
drag, startPoint x: 1217, startPoint y: 505, endPoint x: 1200, endPoint y: 490, distance: 23.0
click at [1218, 505] on icon at bounding box center [1214, 499] width 17 height 17
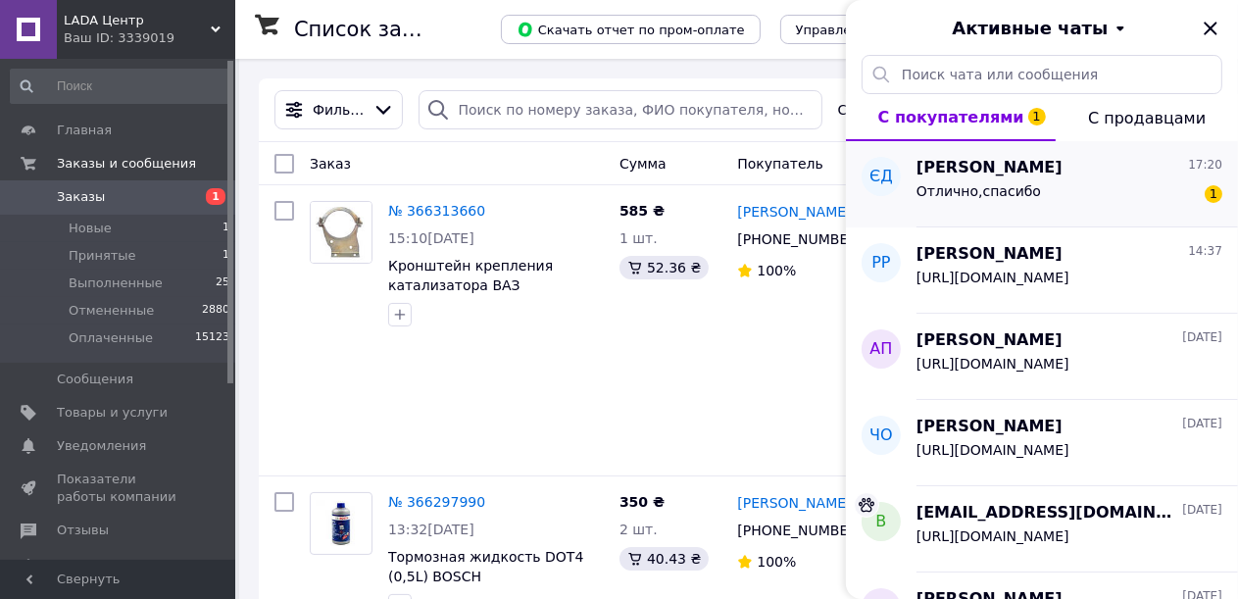
click at [1015, 190] on span "Отлично,спасибо" at bounding box center [978, 191] width 124 height 16
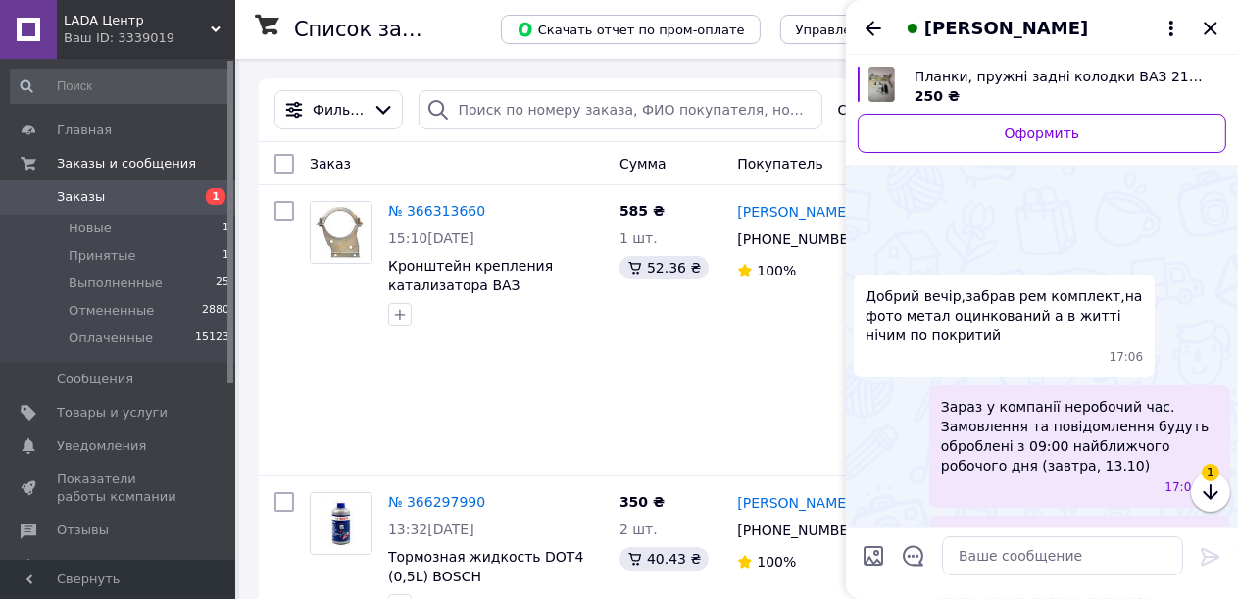
scroll to position [920, 0]
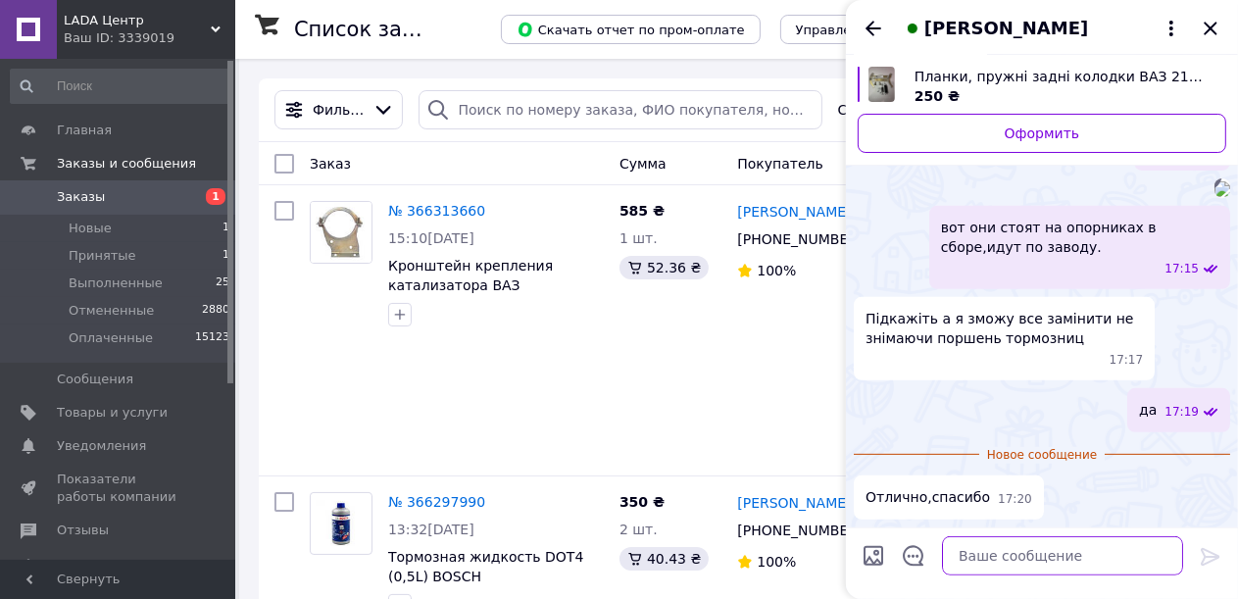
drag, startPoint x: 1026, startPoint y: 567, endPoint x: 1022, endPoint y: 547, distance: 21.0
click at [1026, 567] on textarea at bounding box center [1062, 555] width 241 height 39
type textarea "+"
click at [1208, 555] on icon at bounding box center [1211, 557] width 24 height 24
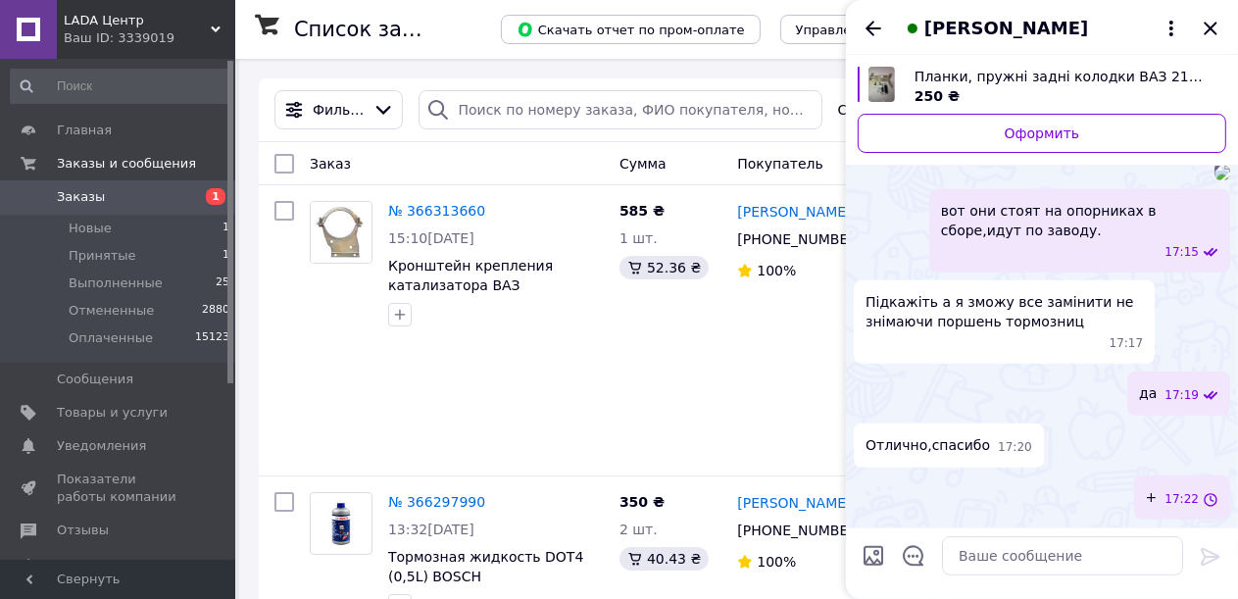
scroll to position [937, 0]
click at [1209, 29] on icon "Закрыть" at bounding box center [1210, 28] width 13 height 13
